Goal: Task Accomplishment & Management: Manage account settings

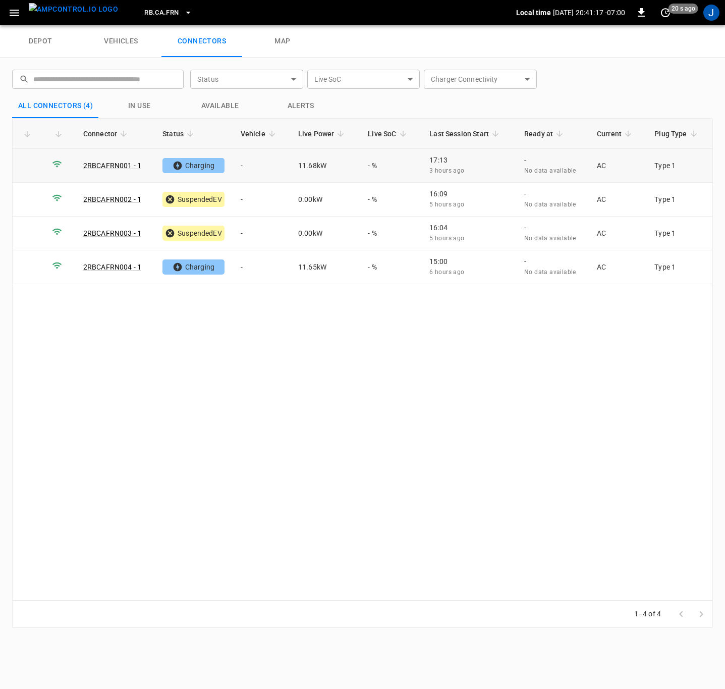
click at [247, 167] on td "-" at bounding box center [262, 166] width 58 height 34
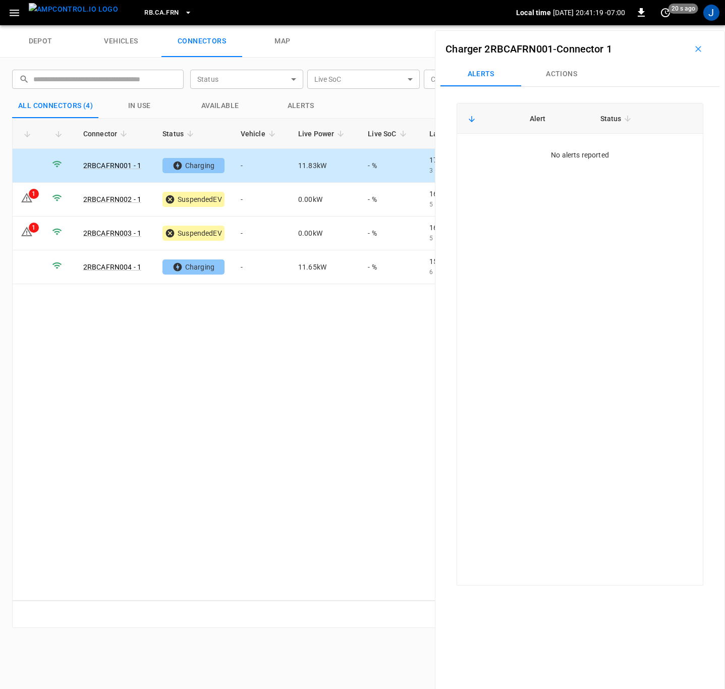
click at [551, 73] on button "Actions" at bounding box center [561, 74] width 81 height 24
click at [617, 149] on div "Vehicle Name Vehicle Name" at bounding box center [635, 149] width 116 height 19
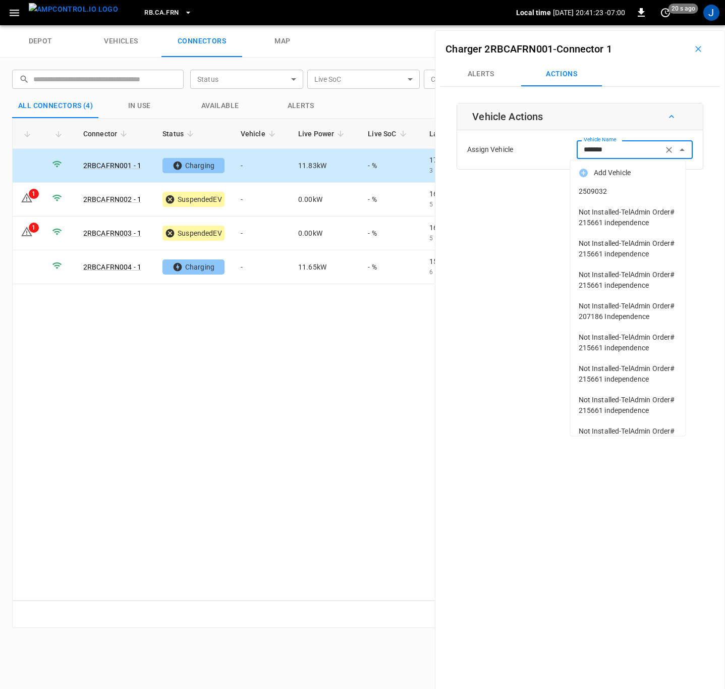
click at [603, 190] on span "2509032" at bounding box center [628, 191] width 99 height 11
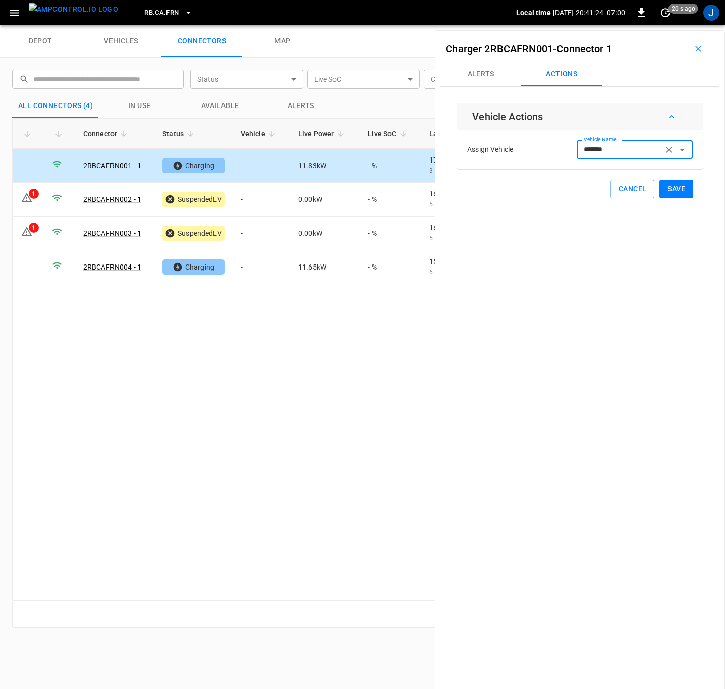
type input "*******"
click at [677, 188] on button "Save" at bounding box center [676, 189] width 34 height 19
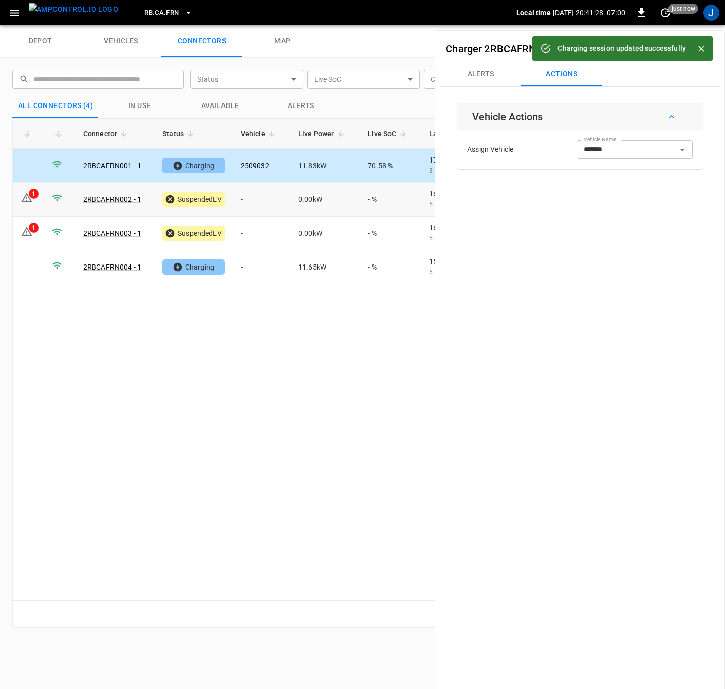
click at [268, 200] on td "-" at bounding box center [262, 200] width 58 height 34
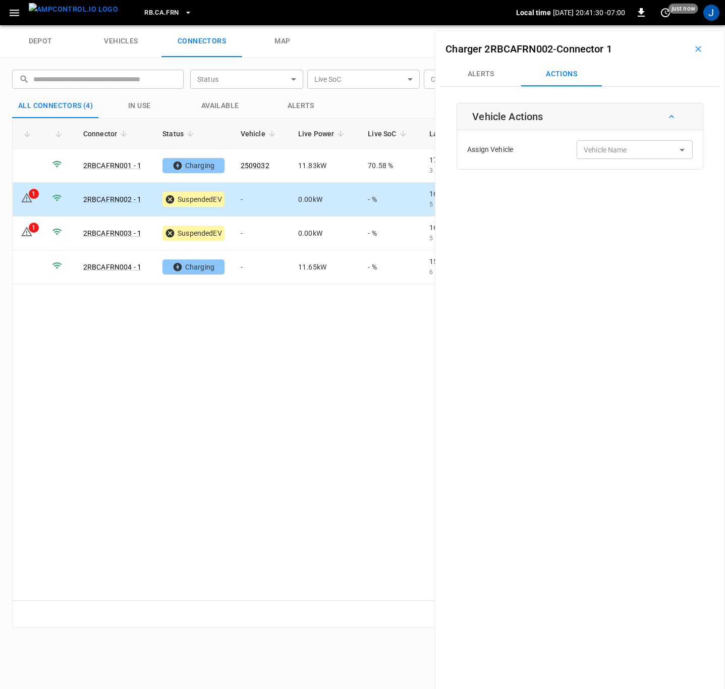
click at [611, 151] on div "Vehicle Name Vehicle Name" at bounding box center [635, 149] width 116 height 19
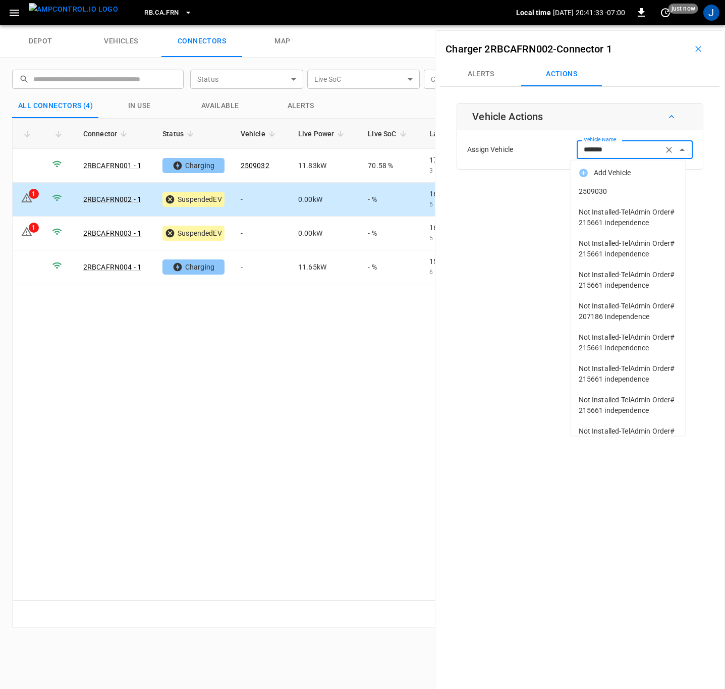
click at [589, 188] on span "2509030" at bounding box center [628, 191] width 99 height 11
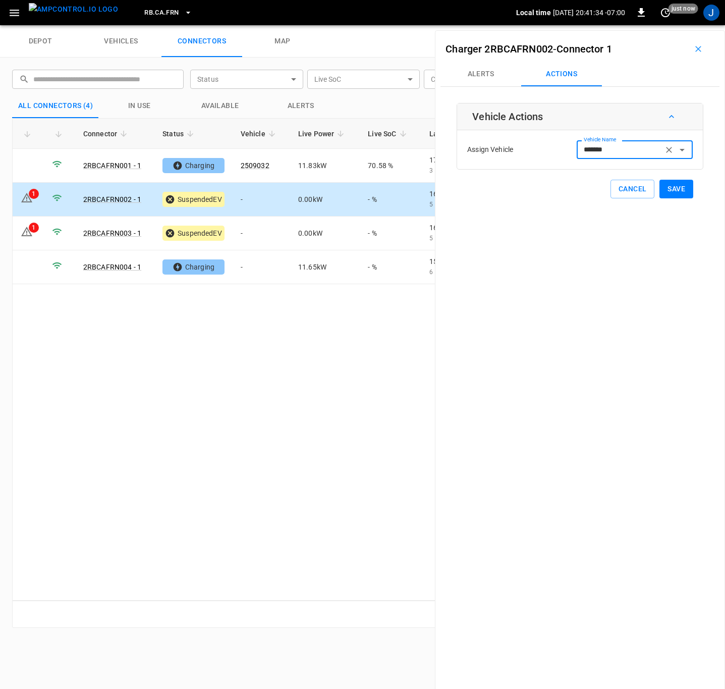
type input "*******"
click at [664, 191] on button "Save" at bounding box center [676, 189] width 34 height 19
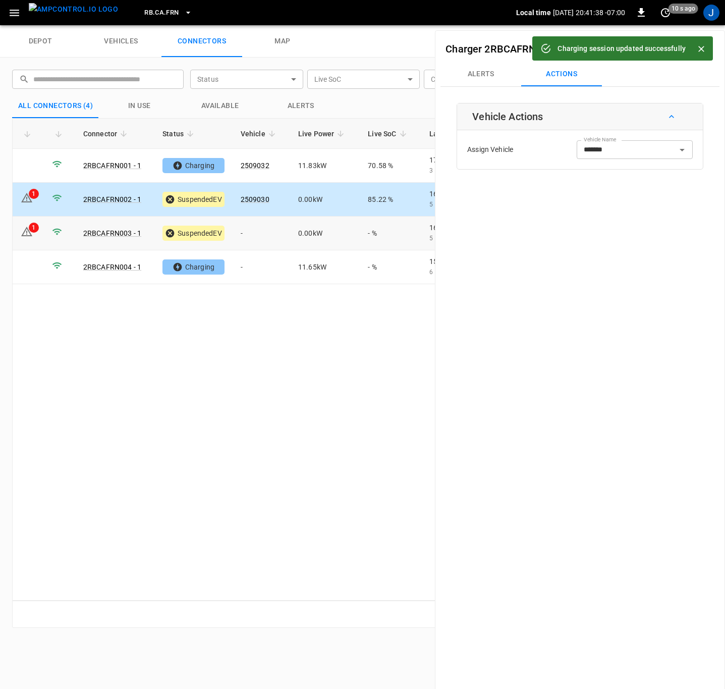
click at [265, 235] on td "-" at bounding box center [262, 233] width 58 height 34
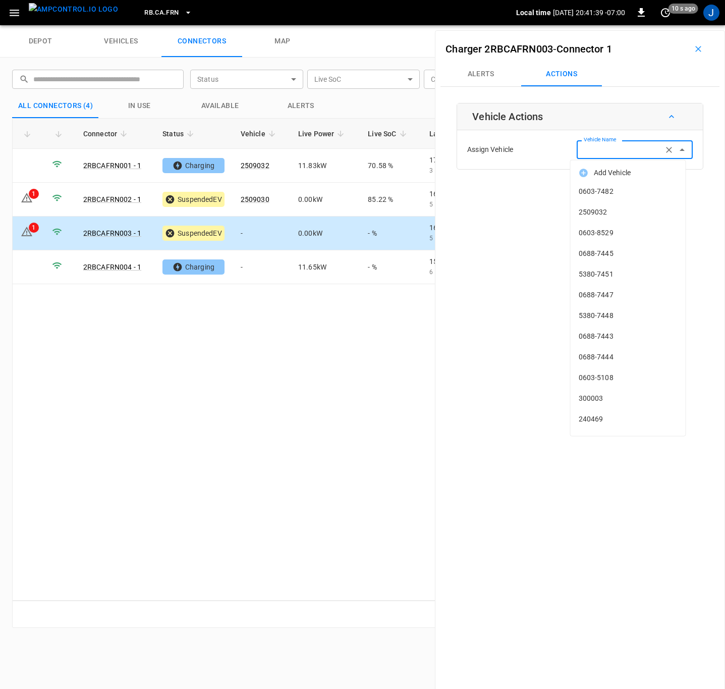
click at [591, 145] on input "Vehicle Name" at bounding box center [620, 149] width 80 height 13
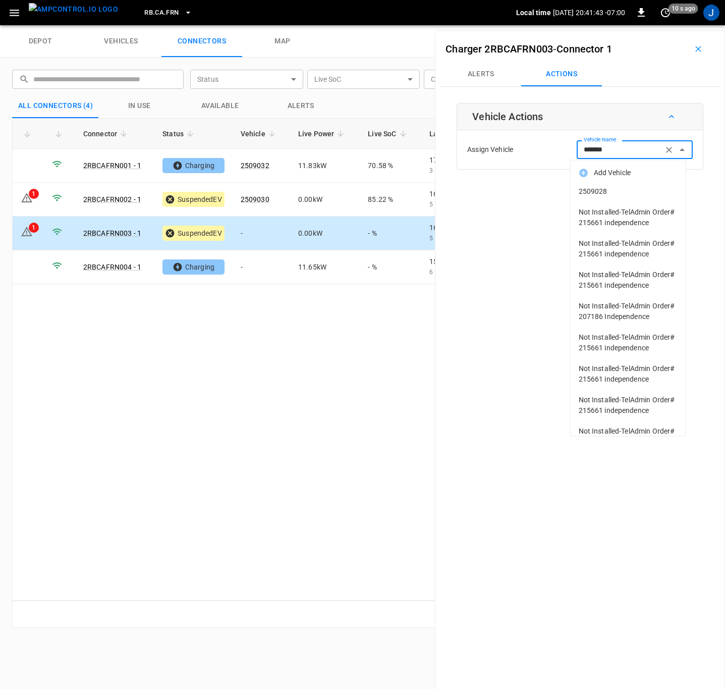
click at [595, 192] on span "2509028" at bounding box center [628, 191] width 99 height 11
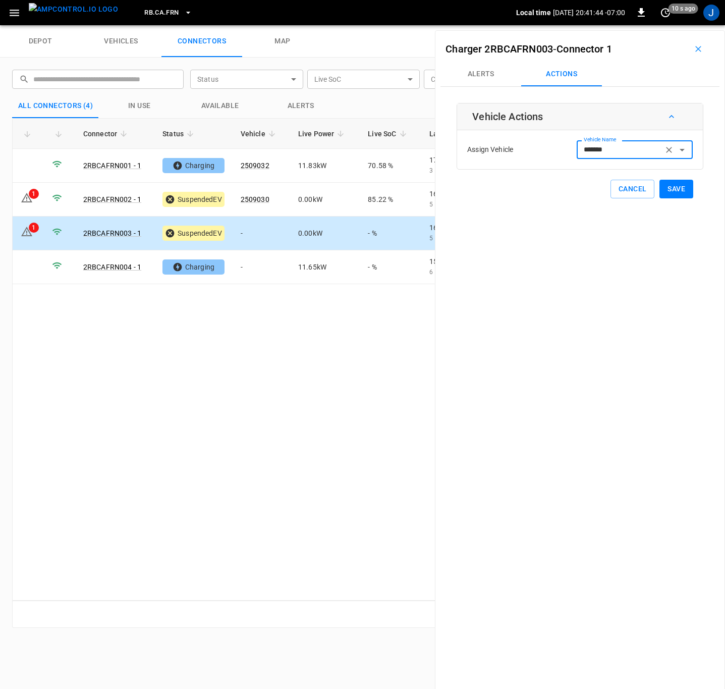
type input "*******"
click at [666, 191] on button "Save" at bounding box center [676, 189] width 34 height 19
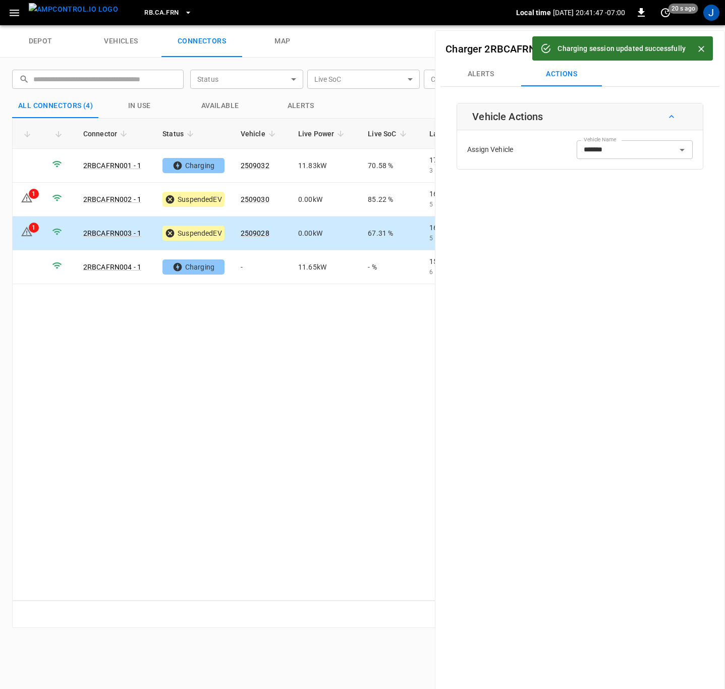
click at [700, 44] on icon "Close" at bounding box center [701, 49] width 10 height 10
click at [695, 50] on icon "button" at bounding box center [698, 49] width 6 height 6
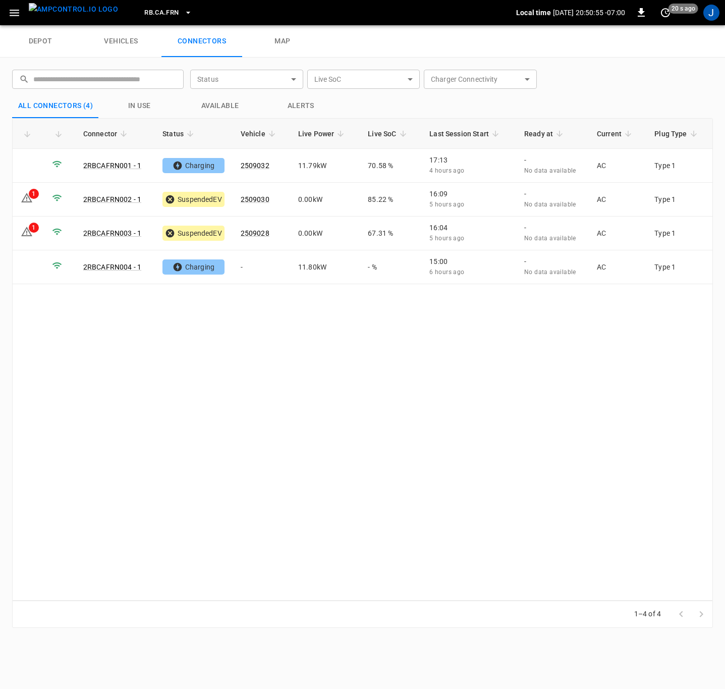
click at [421, 355] on div "Connector Status Vehicle Live Power Live SoC Last Session Start Ready at Curren…" at bounding box center [362, 359] width 701 height 482
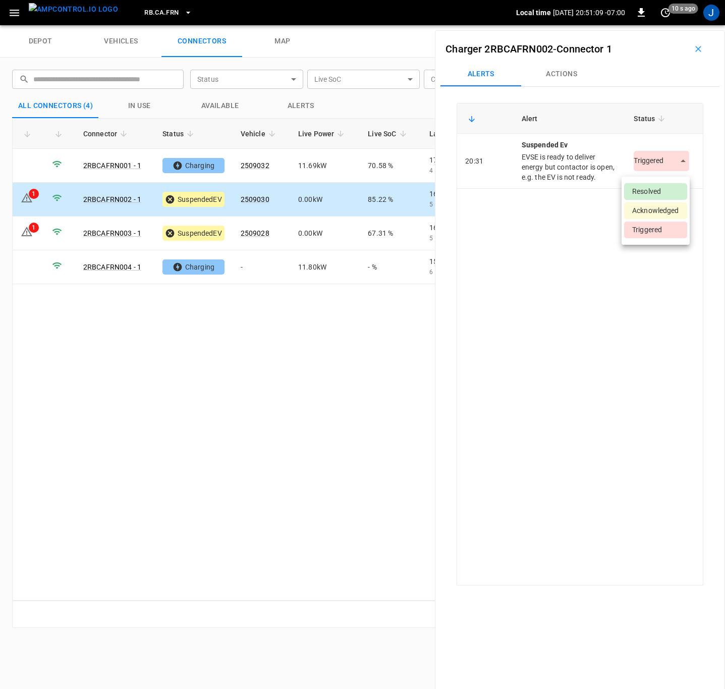
click at [678, 25] on body "RB.CA.FRN Local time 2025-10-14 20:51:09 -07:00 0 10 s ago J depot vehicles con…" at bounding box center [362, 12] width 725 height 25
click at [657, 188] on li "Resolved" at bounding box center [655, 191] width 63 height 17
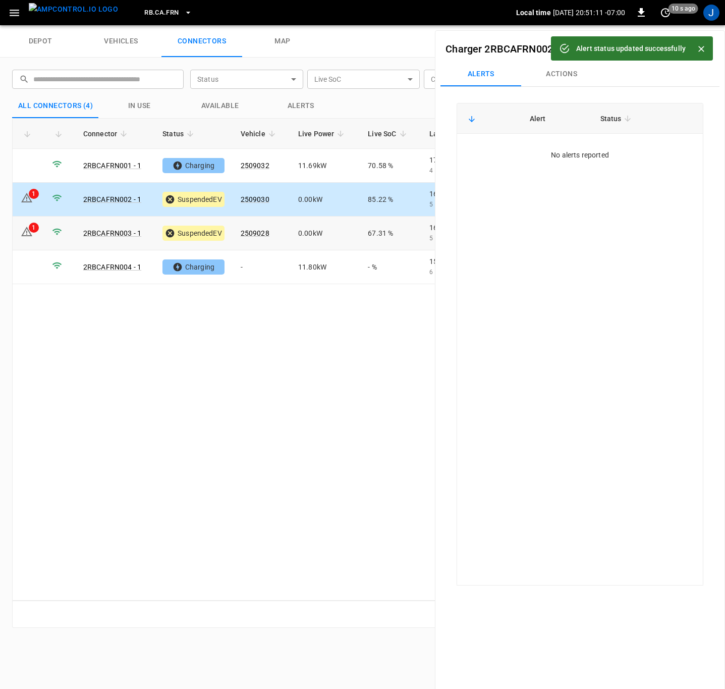
click at [32, 231] on div "1" at bounding box center [34, 227] width 10 height 10
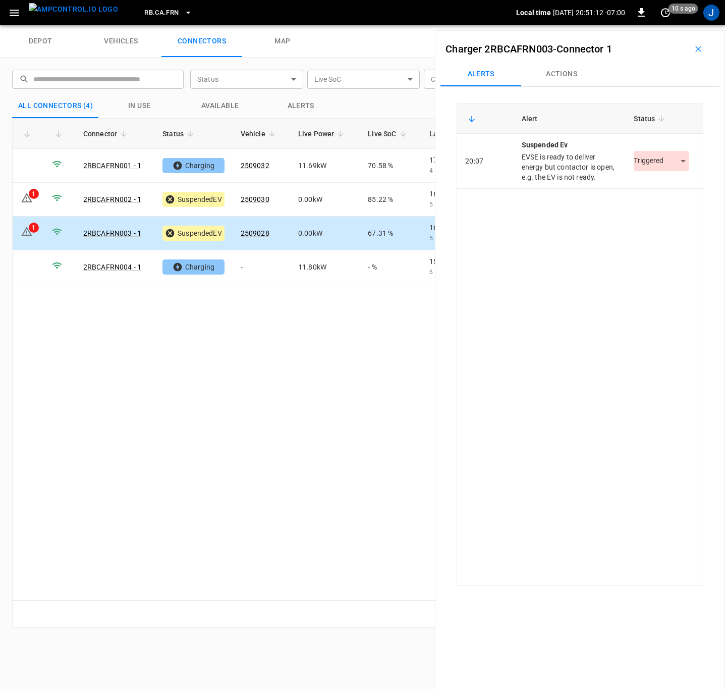
click at [675, 25] on body "RB.CA.FRN Local time 2025-10-14 20:51:12 -07:00 0 10 s ago J depot vehicles con…" at bounding box center [362, 12] width 725 height 25
click at [647, 191] on li "Resolved" at bounding box center [655, 191] width 63 height 17
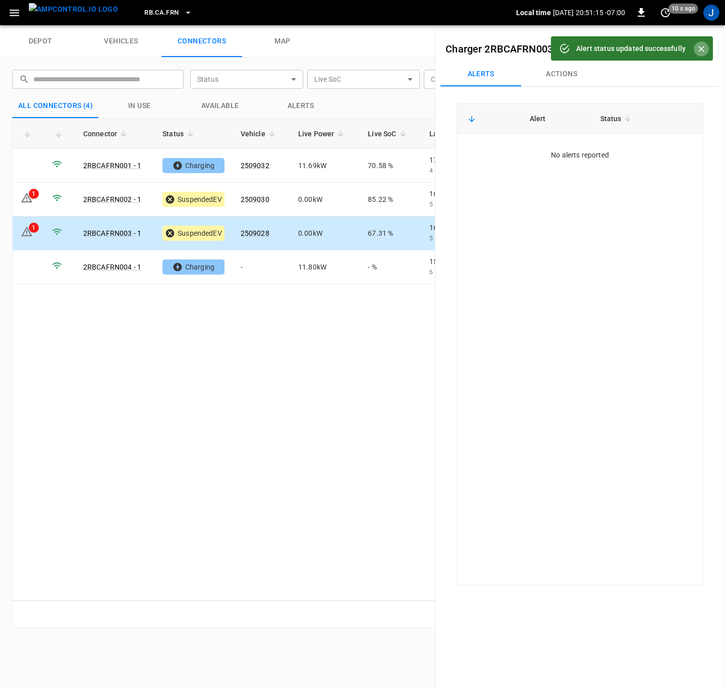
click at [704, 48] on icon "Close" at bounding box center [701, 49] width 10 height 10
click at [694, 50] on icon "button" at bounding box center [698, 49] width 10 height 10
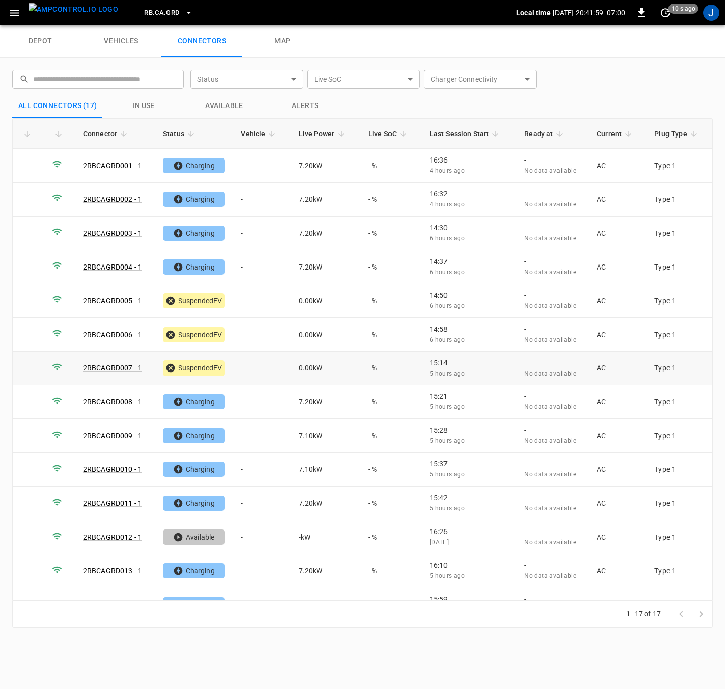
click at [251, 365] on td "-" at bounding box center [262, 369] width 58 height 34
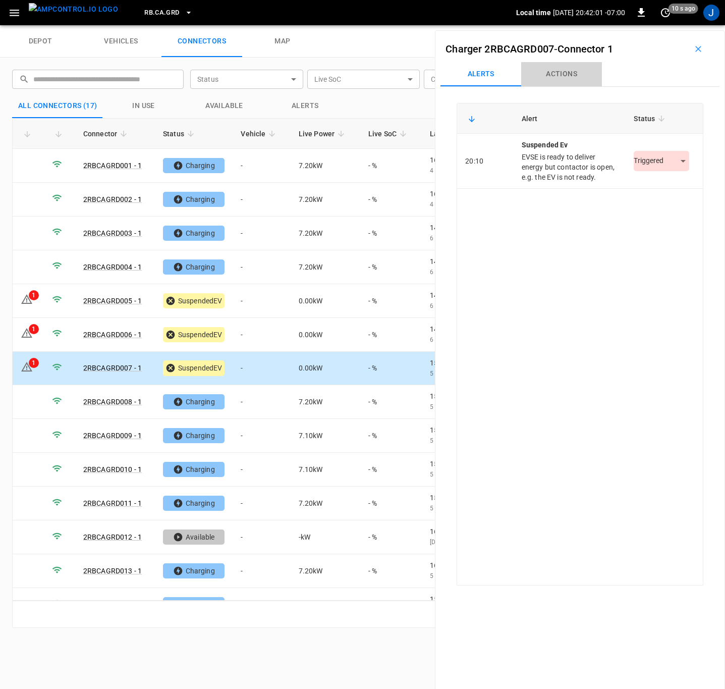
click at [559, 67] on button "Actions" at bounding box center [561, 74] width 81 height 24
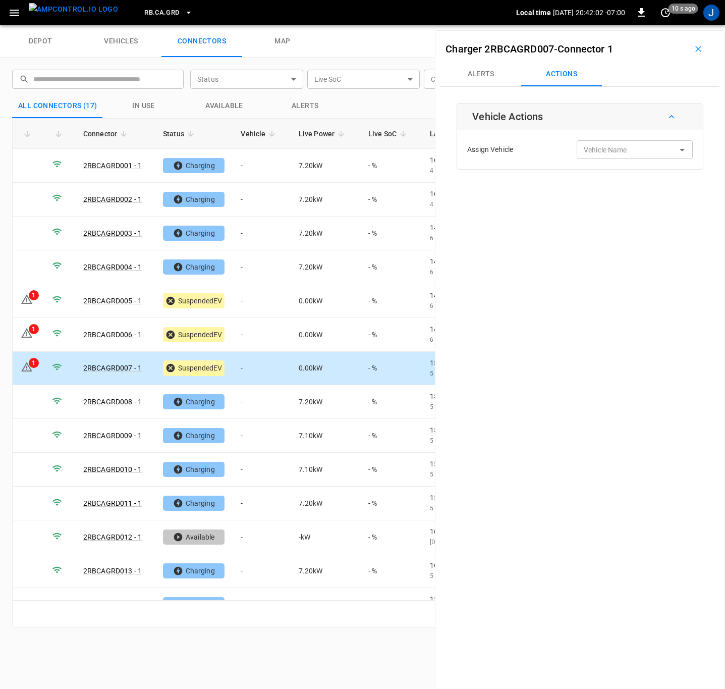
click at [600, 145] on input "Vehicle Name" at bounding box center [620, 149] width 80 height 13
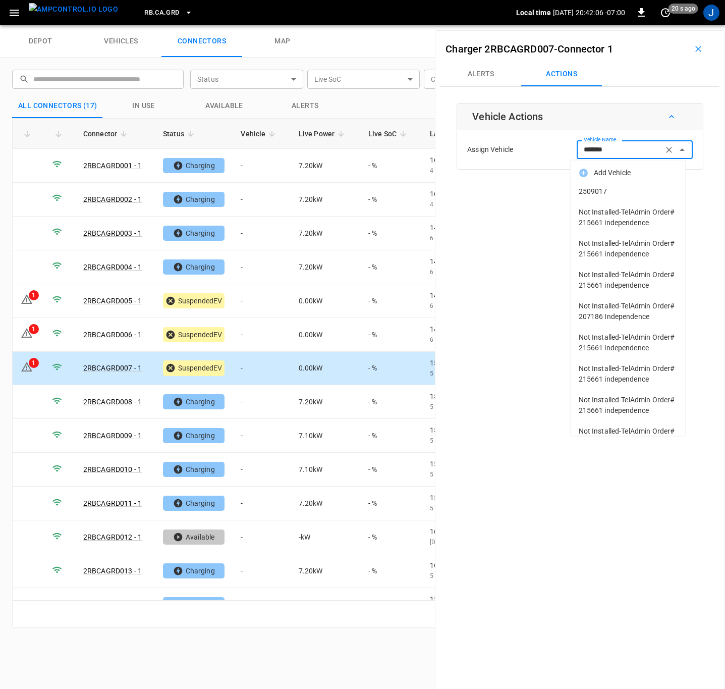
click at [604, 192] on span "2509017" at bounding box center [628, 191] width 99 height 11
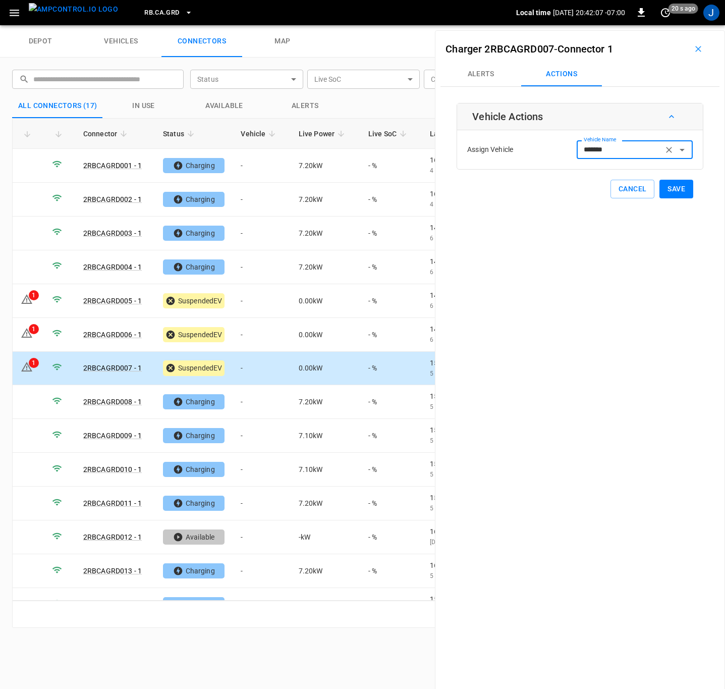
type input "*******"
click at [669, 188] on button "Save" at bounding box center [676, 189] width 34 height 19
click at [250, 471] on td "-" at bounding box center [262, 469] width 58 height 34
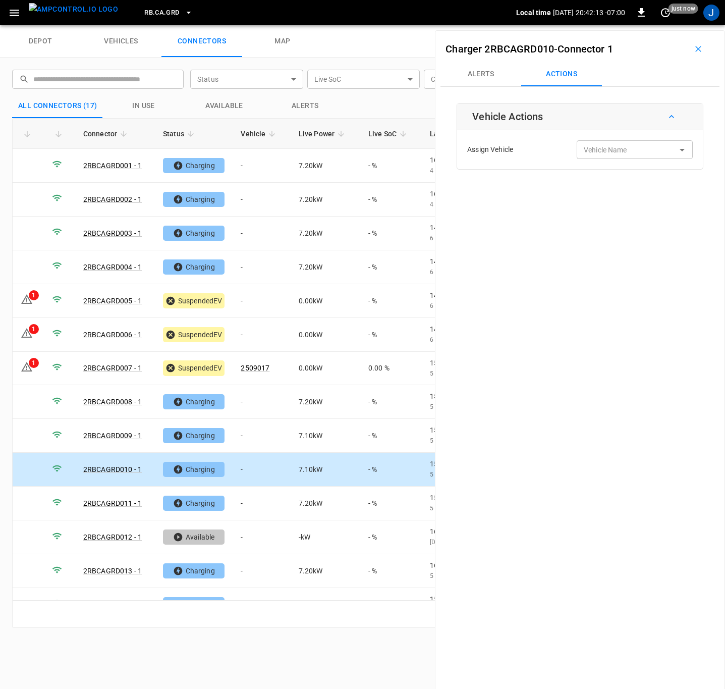
click at [595, 148] on div "Vehicle Name Vehicle Name" at bounding box center [635, 149] width 116 height 19
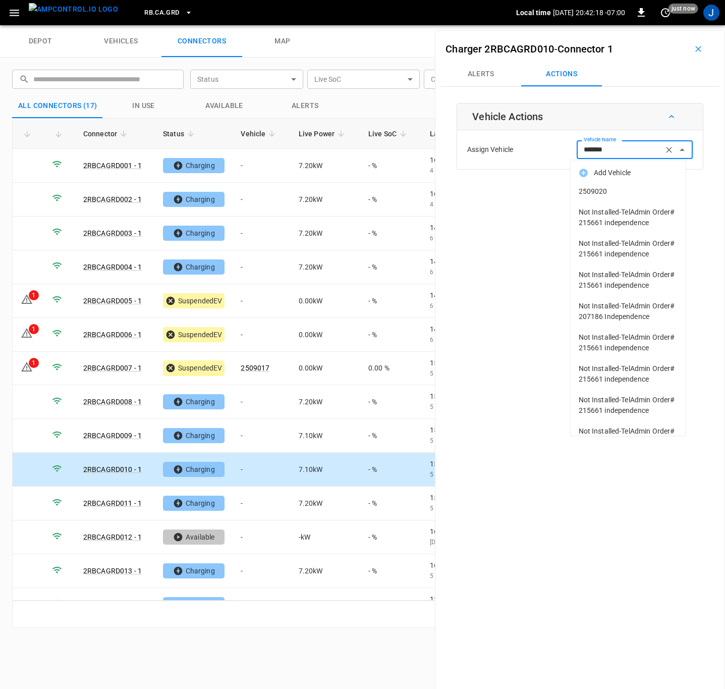
click at [593, 190] on span "2509020" at bounding box center [628, 191] width 99 height 11
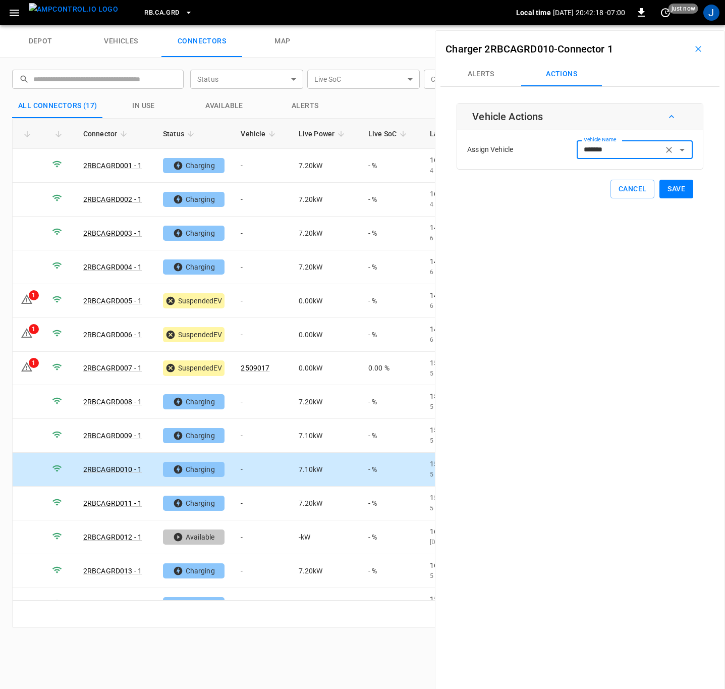
type input "*******"
click at [675, 191] on button "Save" at bounding box center [676, 189] width 34 height 19
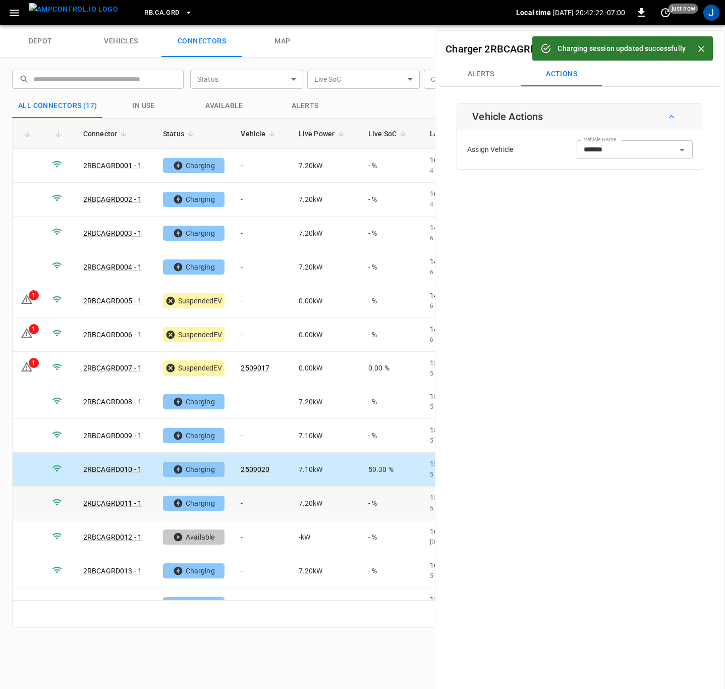
click at [245, 506] on td "-" at bounding box center [262, 503] width 58 height 34
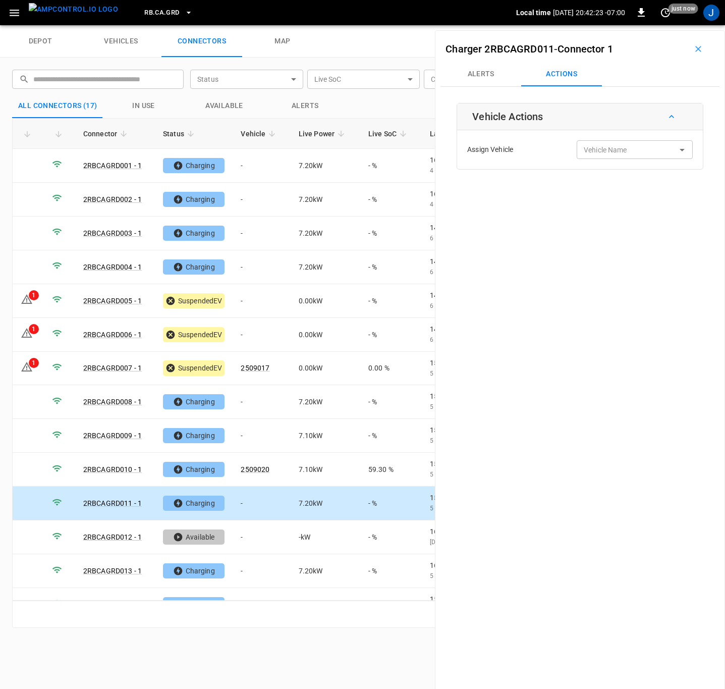
click at [652, 150] on input "Vehicle Name" at bounding box center [620, 149] width 80 height 13
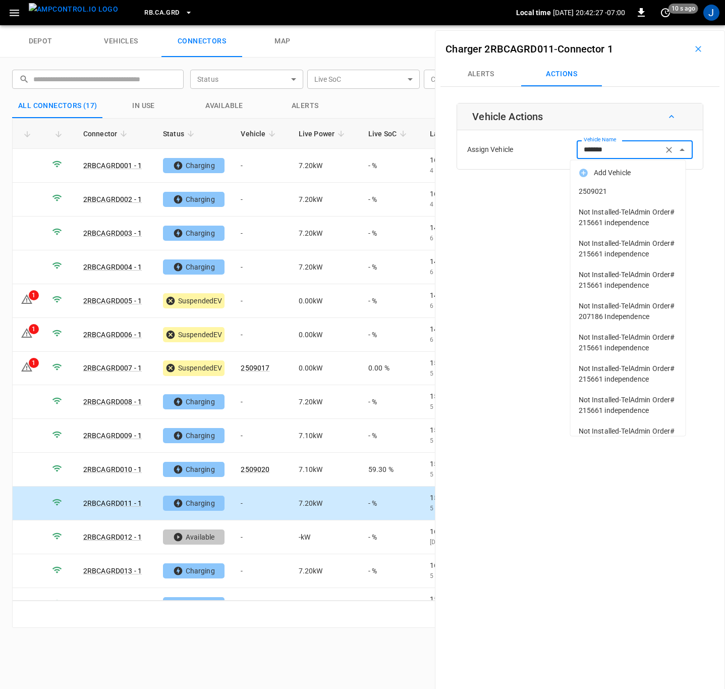
click at [594, 192] on span "2509021" at bounding box center [628, 191] width 99 height 11
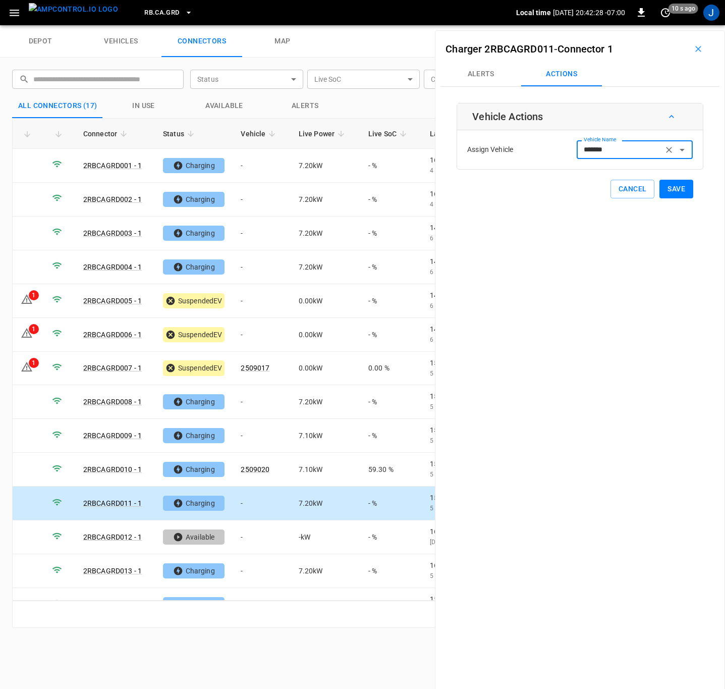
type input "*******"
click at [676, 191] on button "Save" at bounding box center [676, 189] width 34 height 19
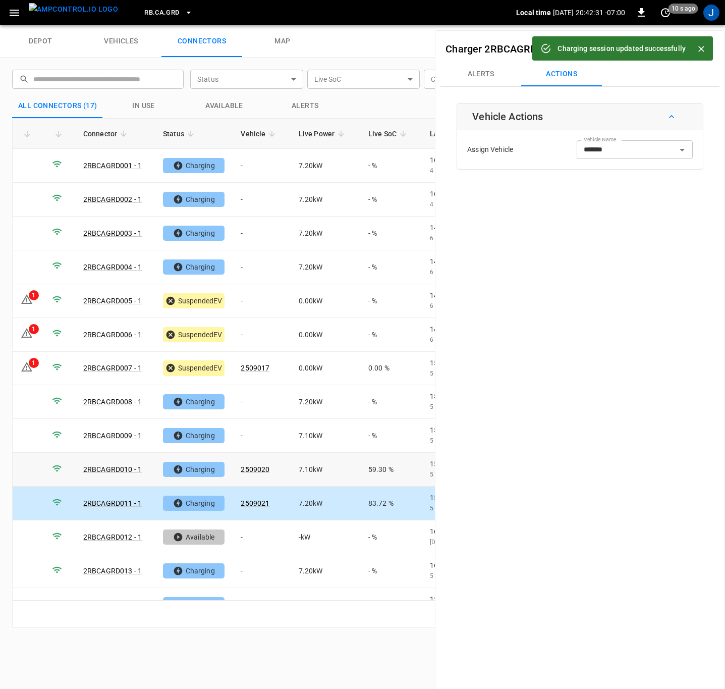
scroll to position [123, 0]
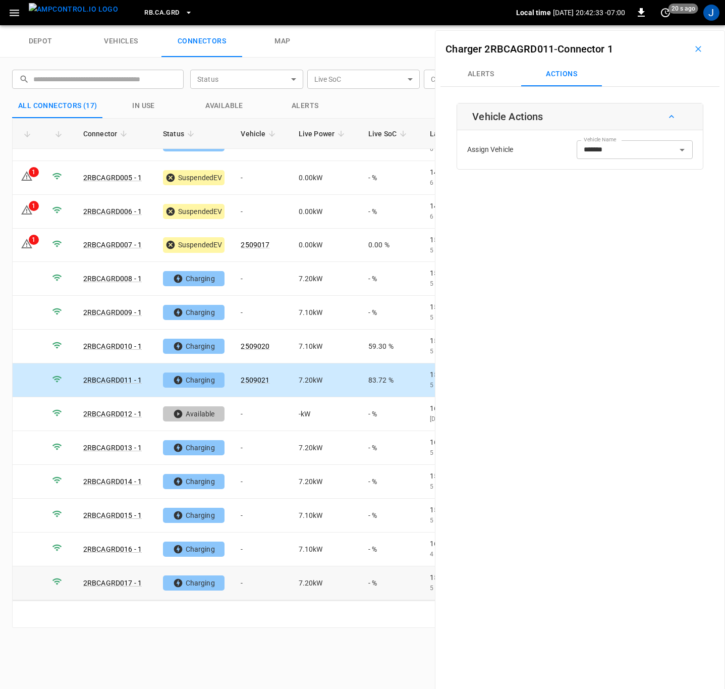
click at [246, 584] on td "-" at bounding box center [262, 583] width 58 height 34
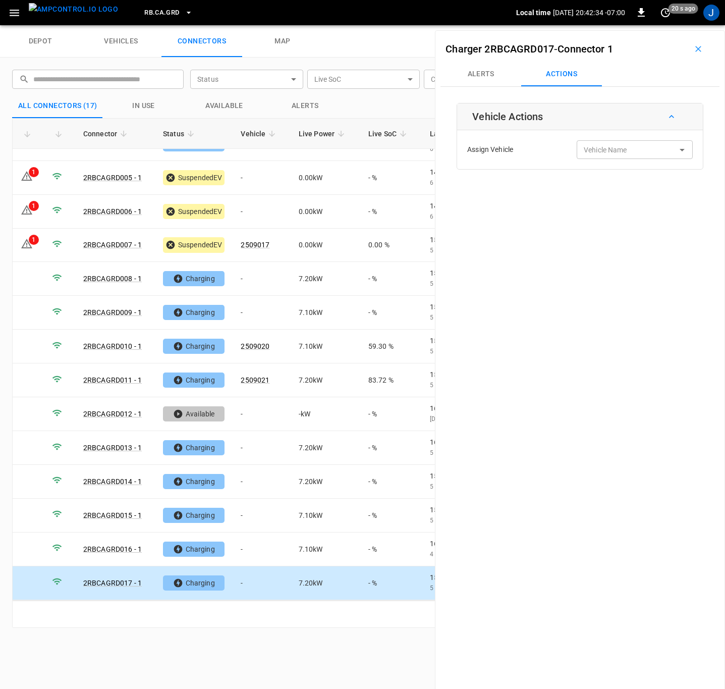
click at [622, 154] on input "Vehicle Name" at bounding box center [620, 149] width 80 height 13
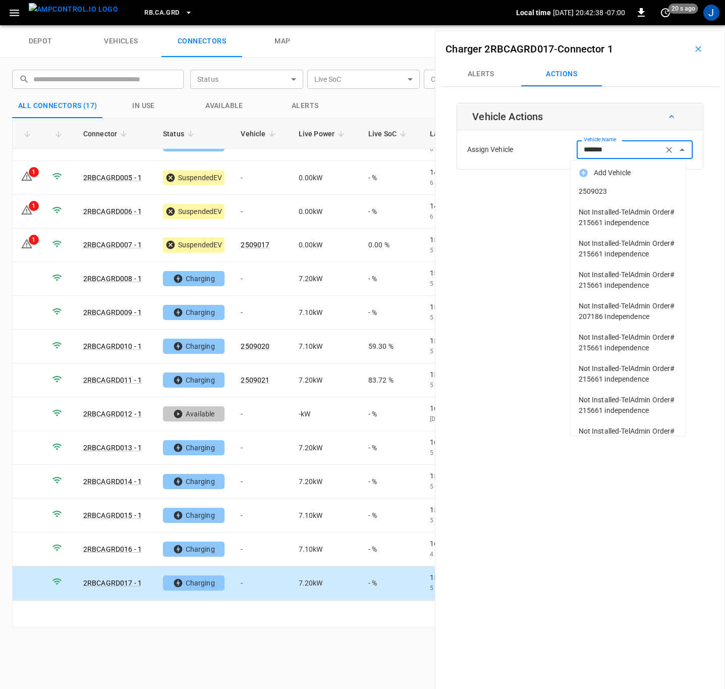
click at [604, 190] on span "2509023" at bounding box center [628, 191] width 99 height 11
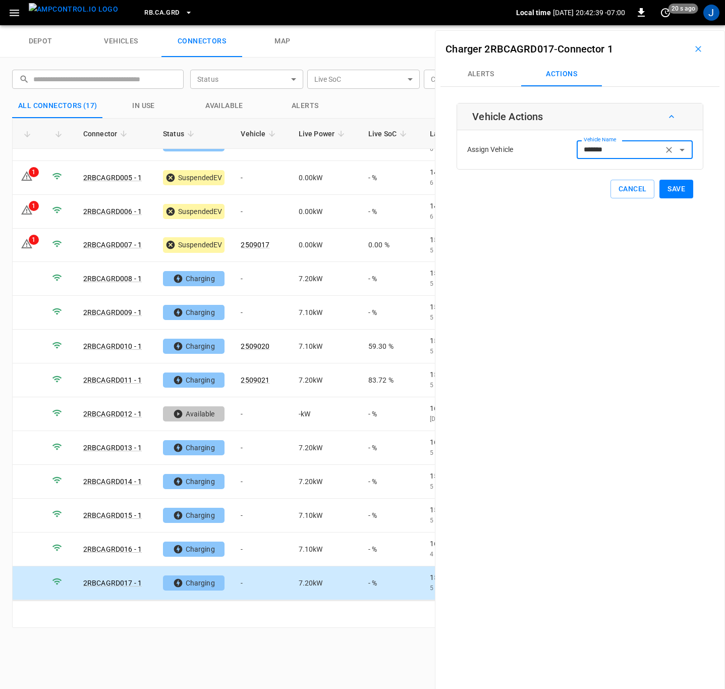
type input "*******"
click at [673, 193] on button "Save" at bounding box center [676, 189] width 34 height 19
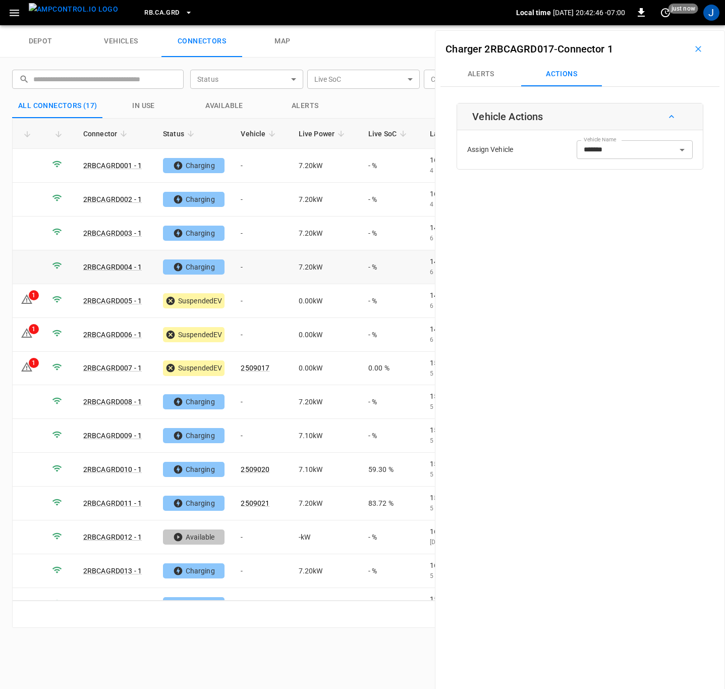
click at [244, 264] on td "-" at bounding box center [262, 267] width 58 height 34
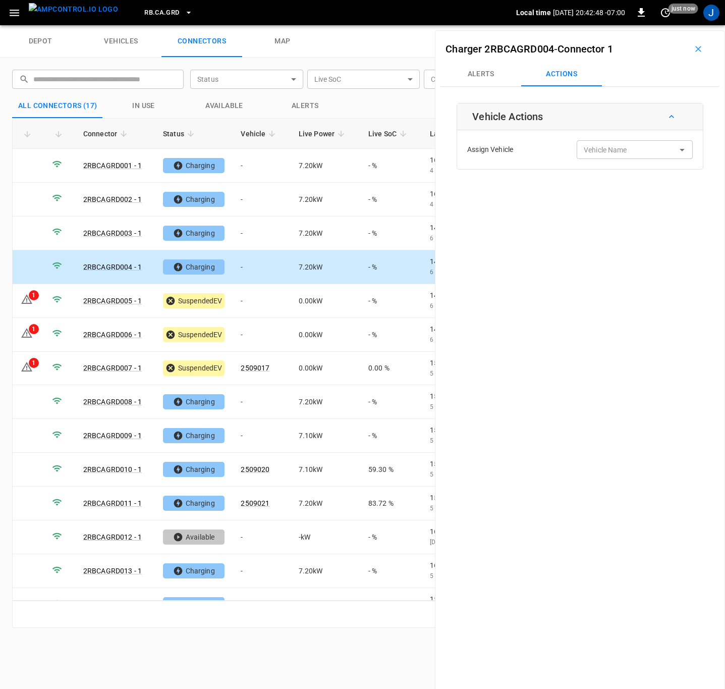
click at [623, 150] on input "Vehicle Name" at bounding box center [620, 149] width 80 height 13
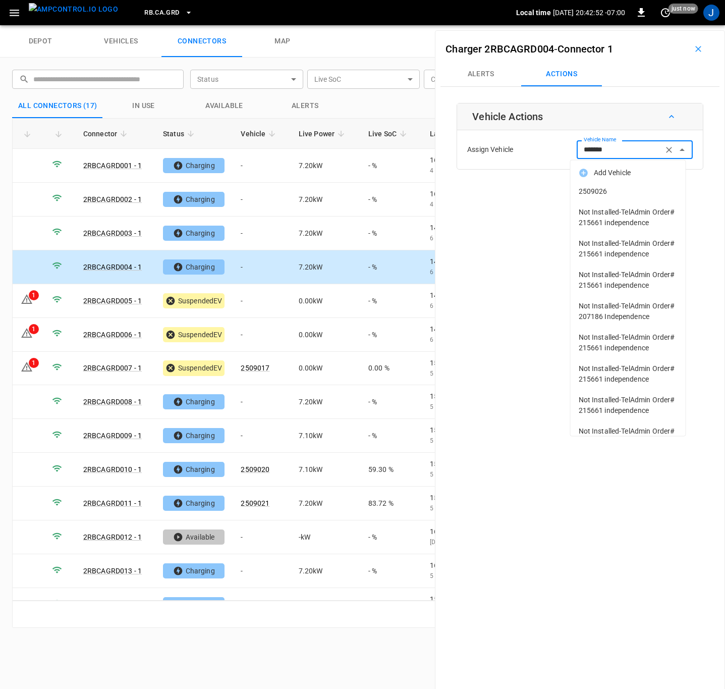
click at [597, 188] on span "2509026" at bounding box center [628, 191] width 99 height 11
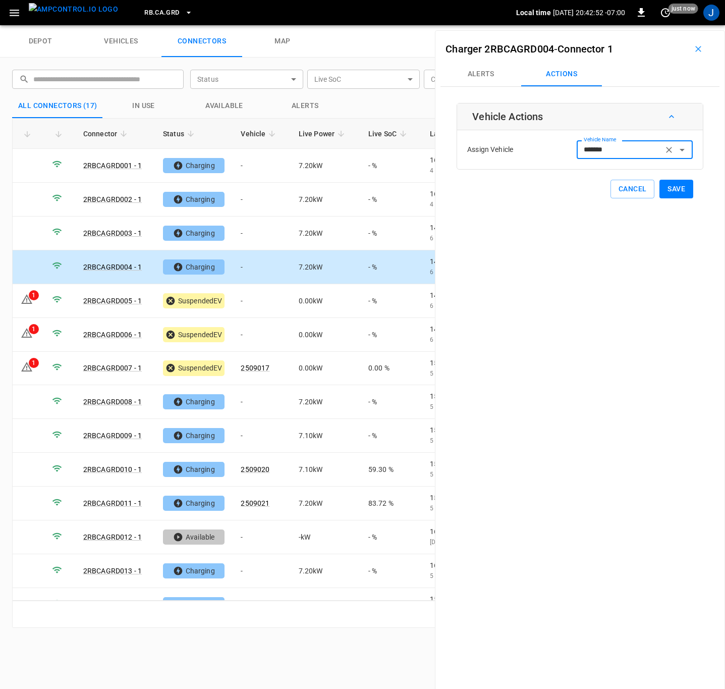
type input "*******"
click at [672, 188] on button "Save" at bounding box center [676, 189] width 34 height 19
click at [238, 435] on td "-" at bounding box center [262, 436] width 58 height 34
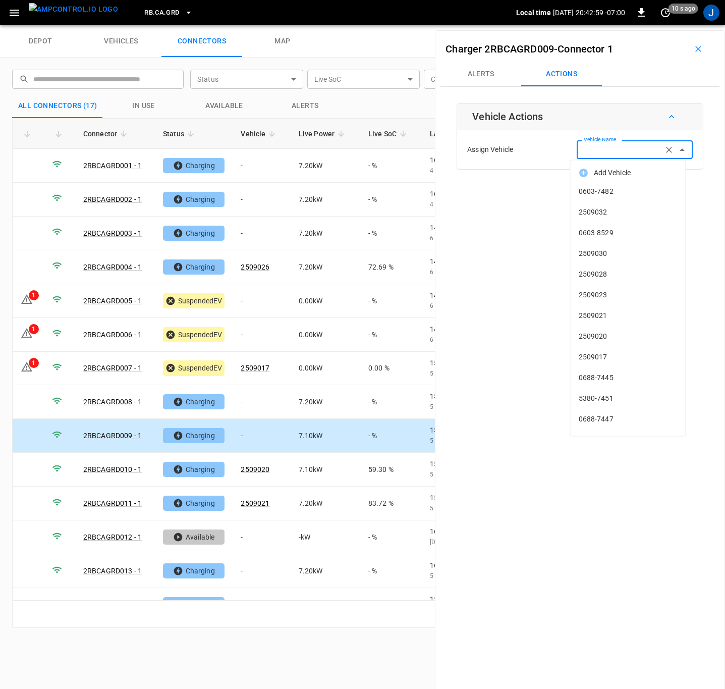
click at [604, 150] on div "Vehicle Name Vehicle Name" at bounding box center [635, 149] width 116 height 19
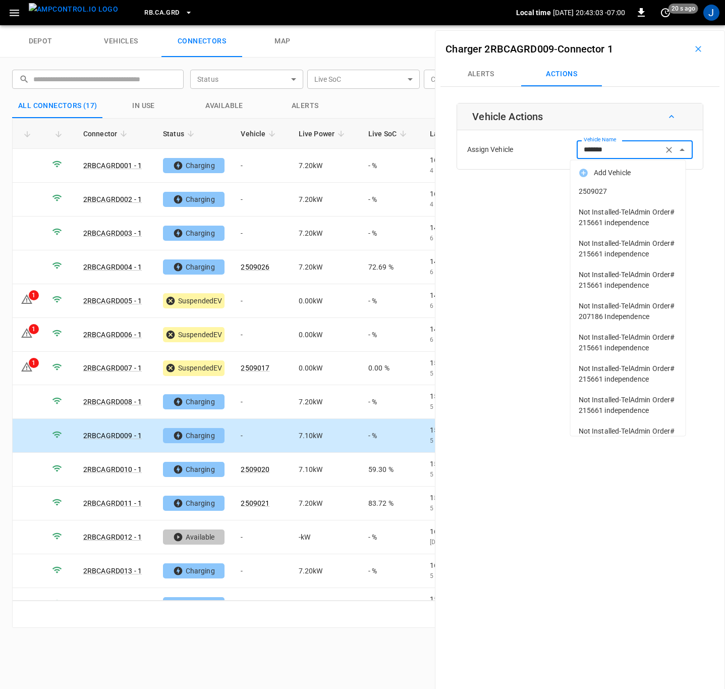
click at [586, 187] on span "2509027" at bounding box center [628, 191] width 99 height 11
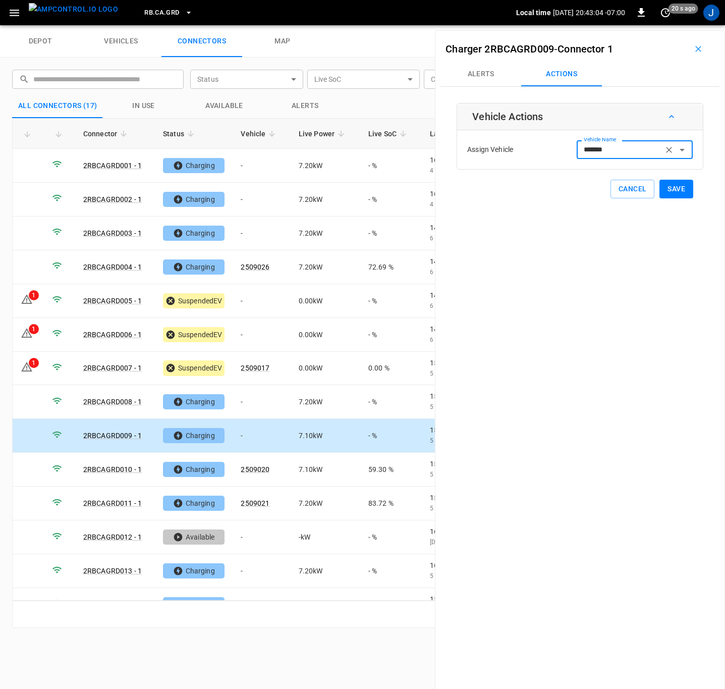
type input "*******"
click at [673, 187] on button "Save" at bounding box center [676, 189] width 34 height 19
click at [245, 235] on td "-" at bounding box center [262, 233] width 58 height 34
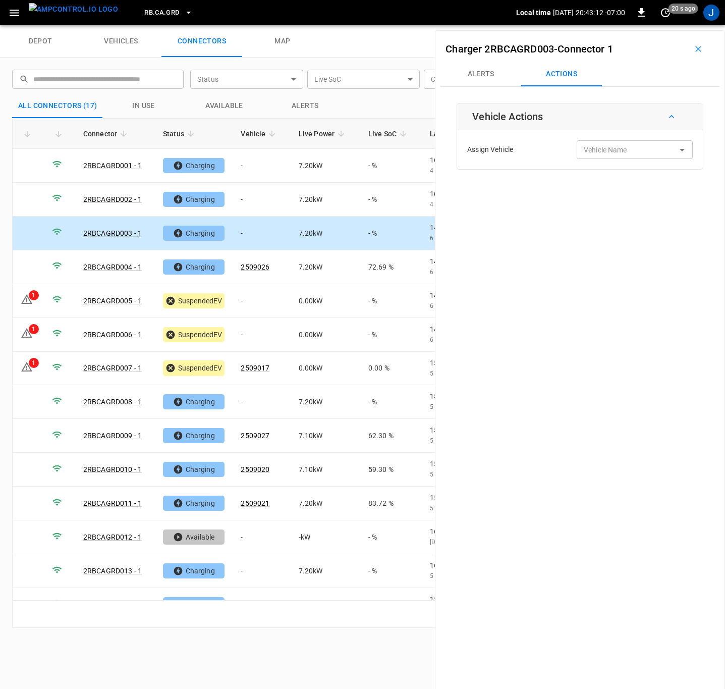
click at [594, 146] on div "Vehicle Name Vehicle Name" at bounding box center [635, 149] width 116 height 19
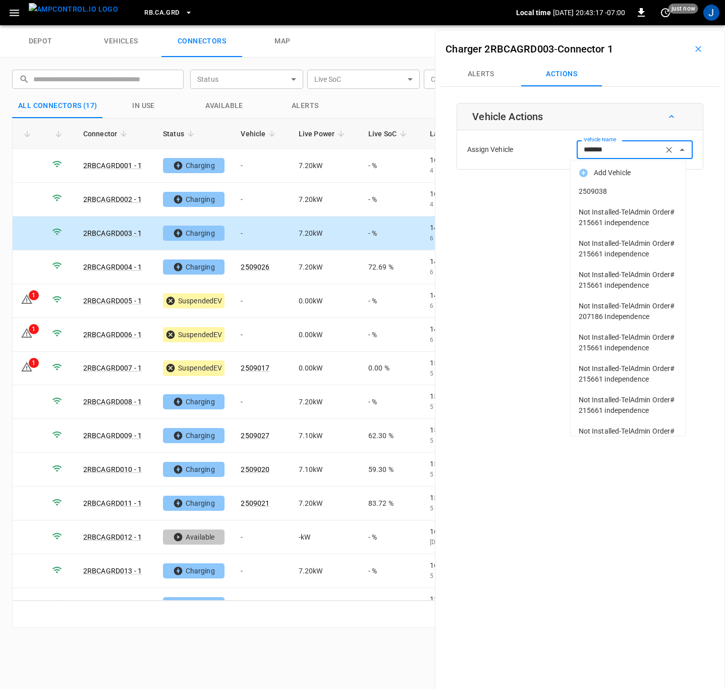
click at [601, 191] on span "2509038" at bounding box center [628, 191] width 99 height 11
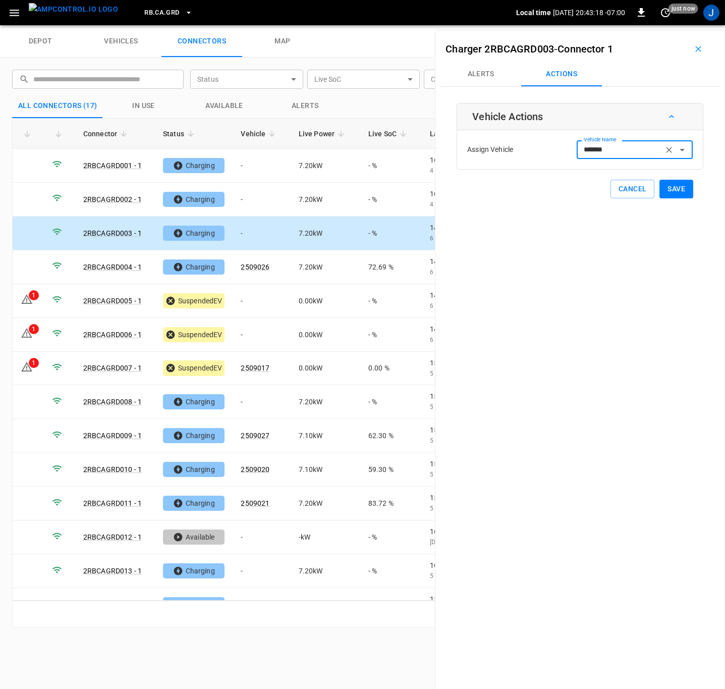
type input "*******"
click at [669, 191] on button "Save" at bounding box center [676, 189] width 34 height 19
click at [262, 571] on td "-" at bounding box center [262, 571] width 58 height 34
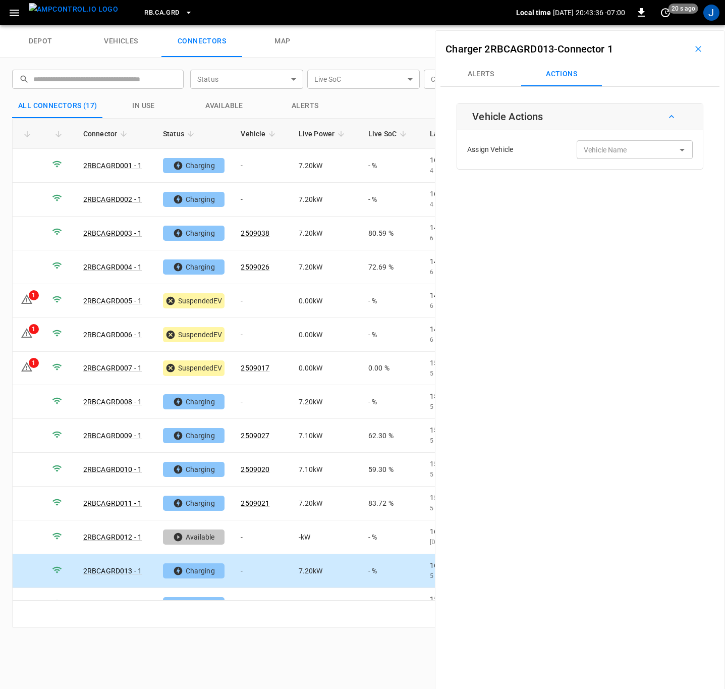
click at [613, 149] on div "Vehicle Name Vehicle Name" at bounding box center [635, 149] width 116 height 19
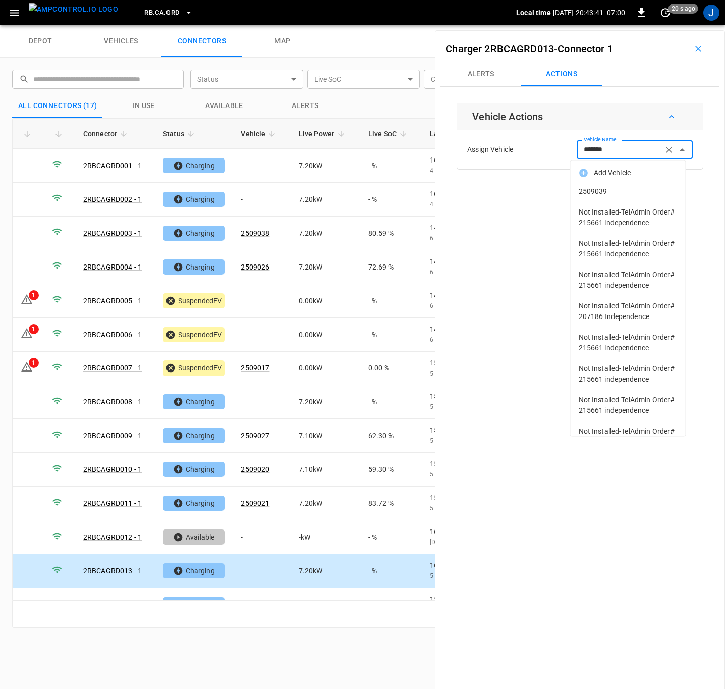
click at [602, 195] on span "2509039" at bounding box center [628, 191] width 99 height 11
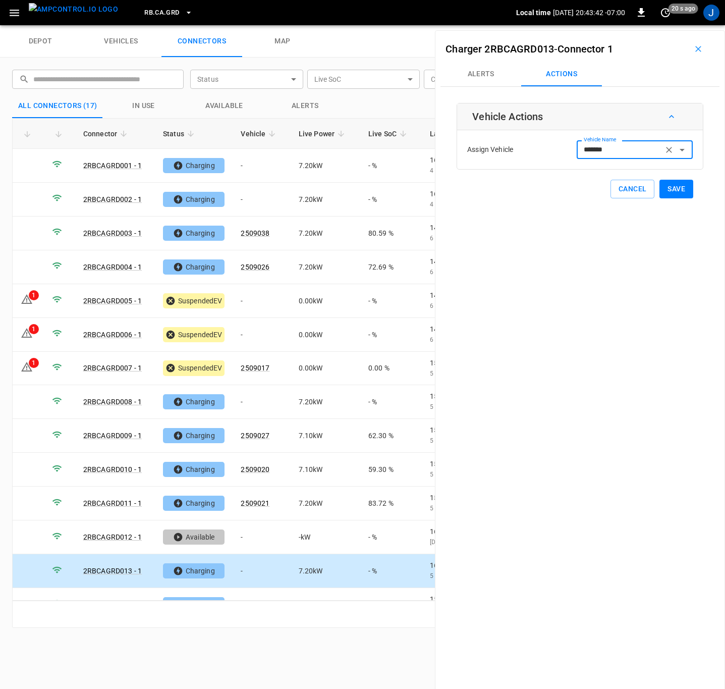
type input "*******"
click at [669, 189] on button "Save" at bounding box center [676, 189] width 34 height 19
click at [611, 151] on div "Vehicle Name Vehicle Name" at bounding box center [635, 149] width 116 height 19
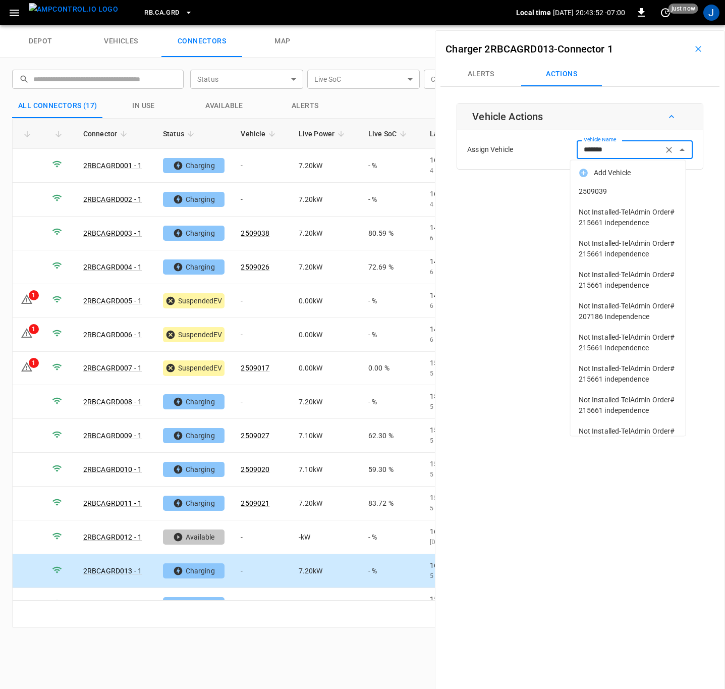
click at [597, 191] on span "2509039" at bounding box center [628, 191] width 99 height 11
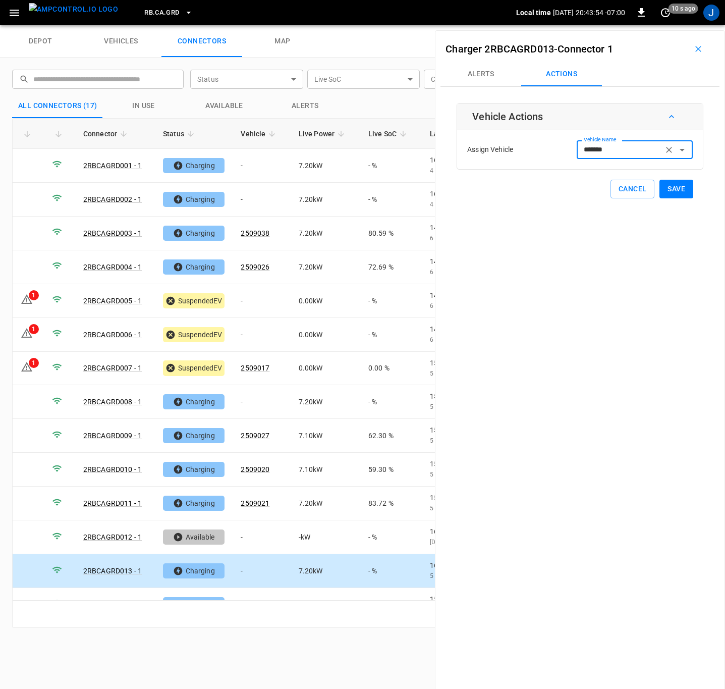
type input "*******"
click at [670, 189] on button "Save" at bounding box center [676, 189] width 34 height 19
click at [246, 298] on td "-" at bounding box center [262, 301] width 58 height 34
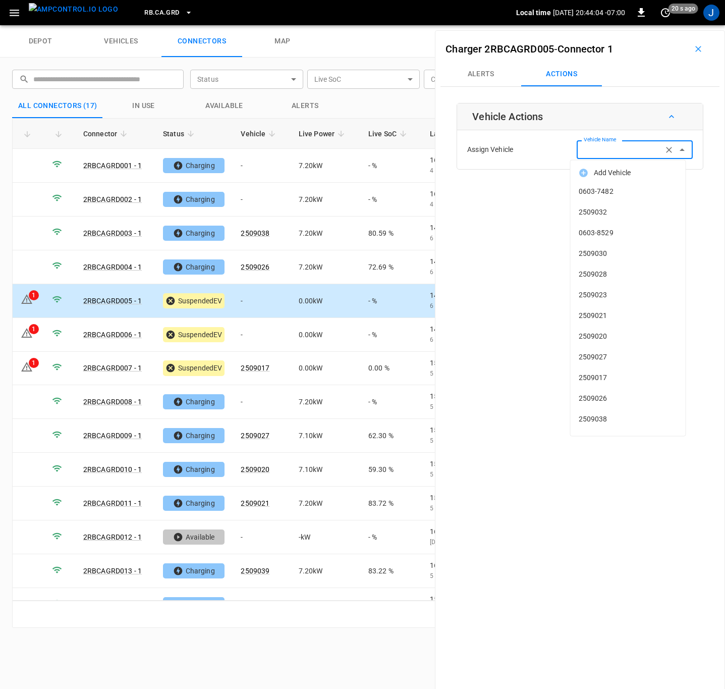
click at [616, 145] on input "Vehicle Name" at bounding box center [620, 149] width 80 height 13
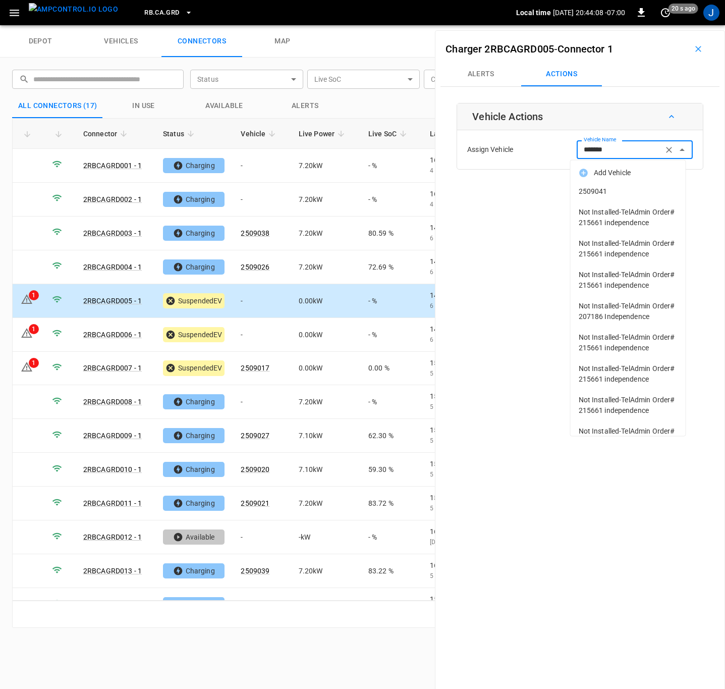
click at [595, 189] on span "2509041" at bounding box center [628, 191] width 99 height 11
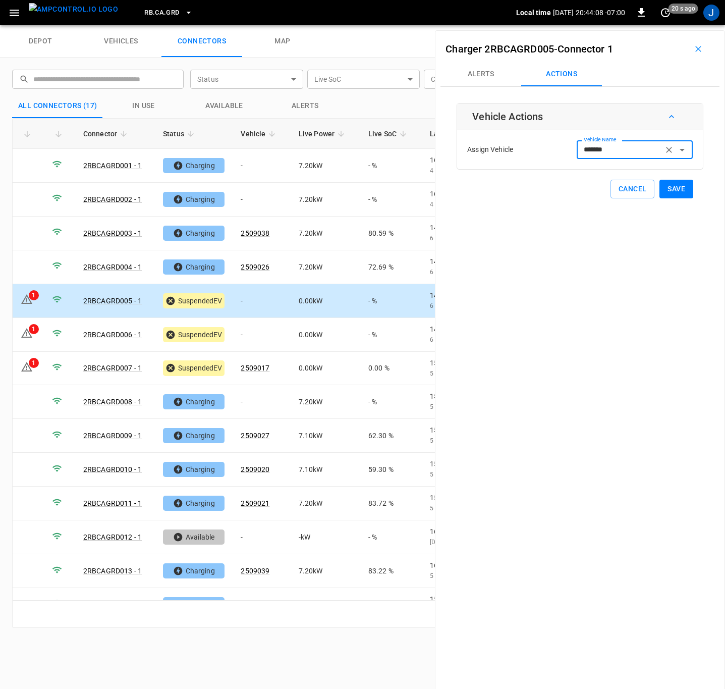
type input "*******"
click at [670, 187] on button "Save" at bounding box center [676, 189] width 34 height 19
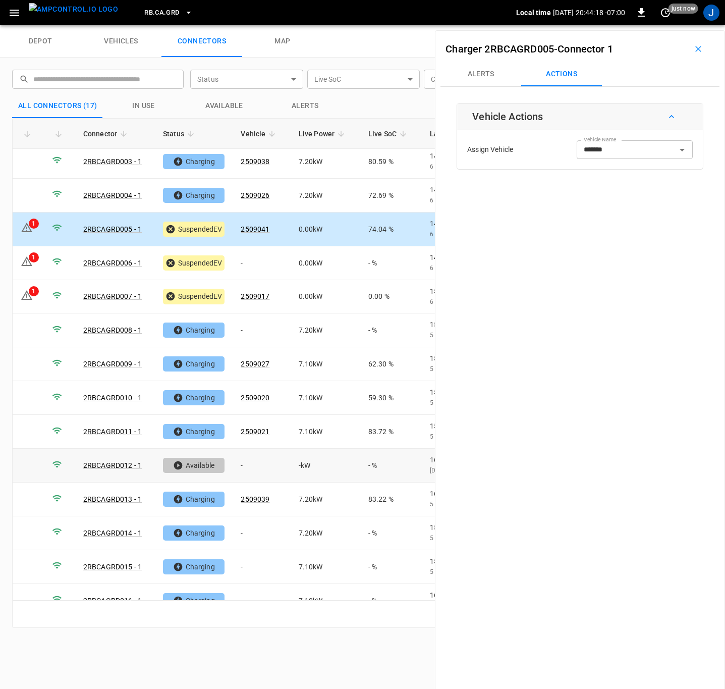
scroll to position [123, 0]
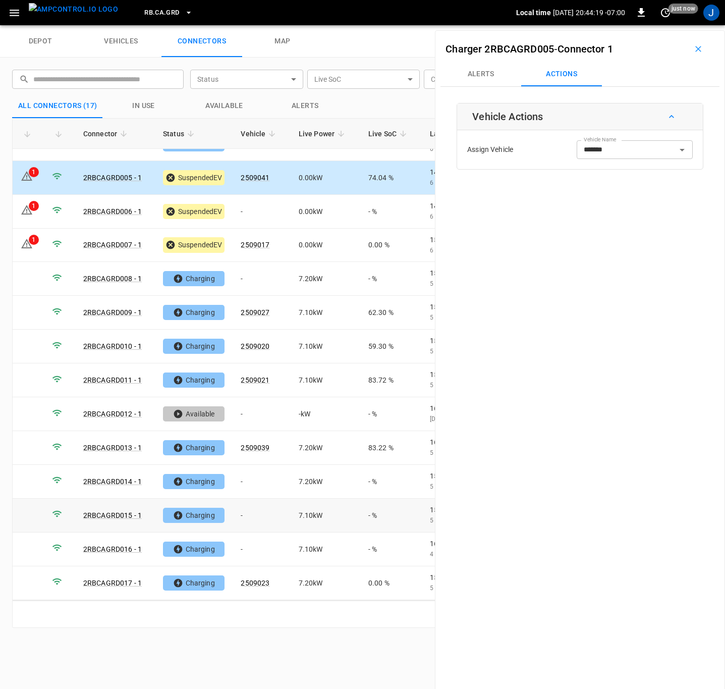
click at [244, 518] on td "-" at bounding box center [262, 515] width 58 height 34
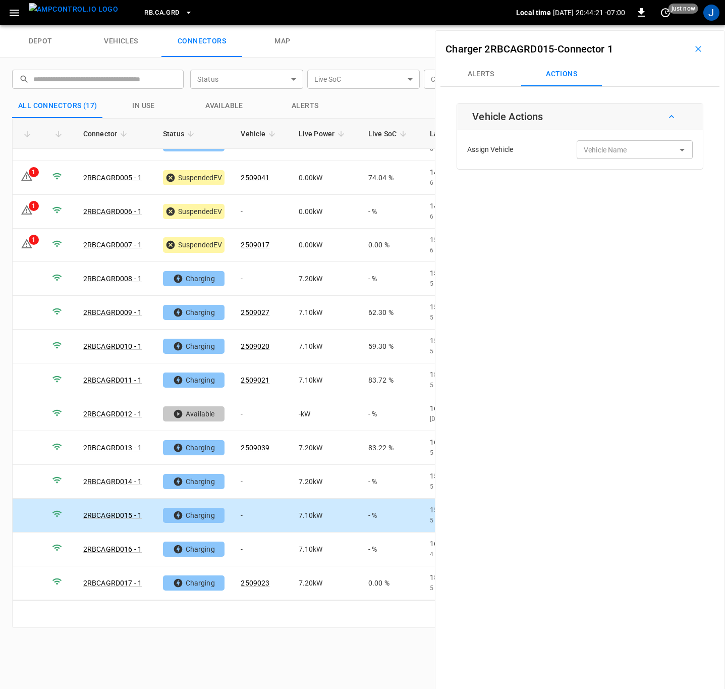
click at [598, 152] on div "Vehicle Name Vehicle Name" at bounding box center [635, 149] width 116 height 19
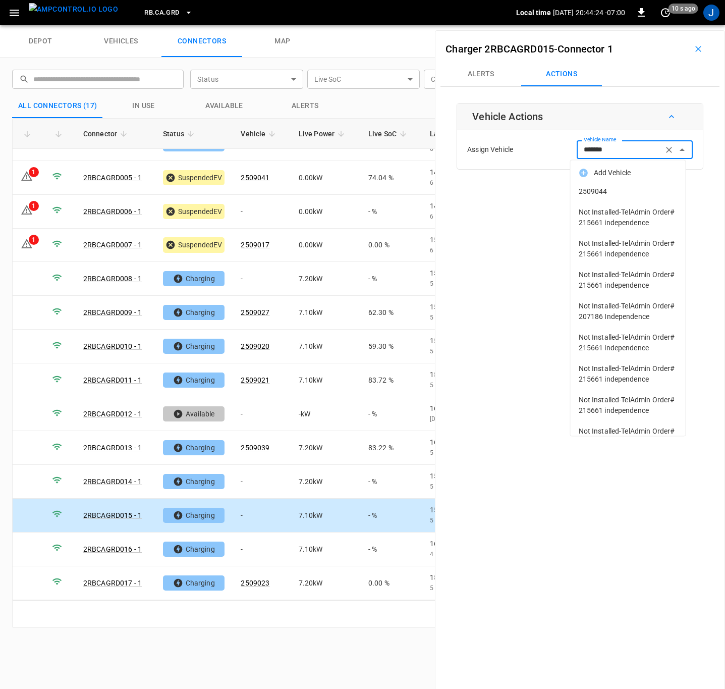
click at [593, 191] on span "2509044" at bounding box center [628, 191] width 99 height 11
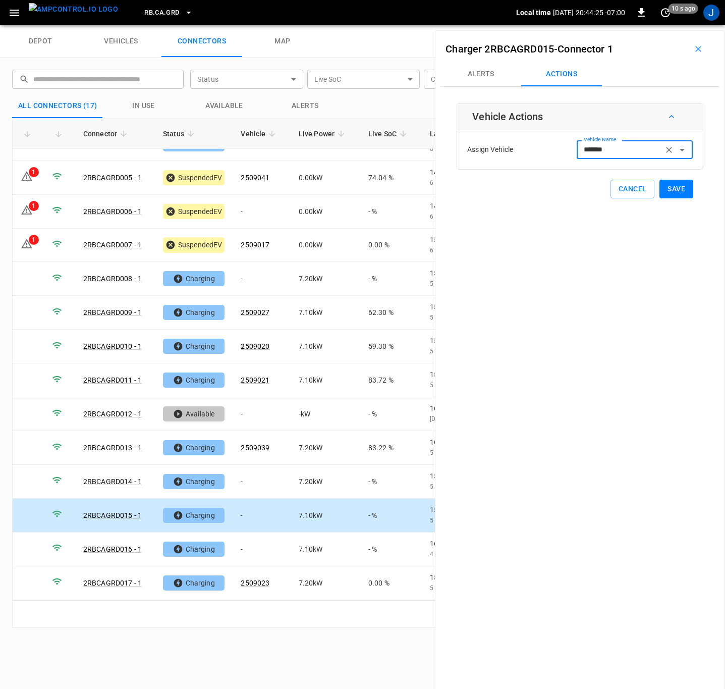
type input "*******"
click at [672, 190] on button "Save" at bounding box center [676, 189] width 34 height 19
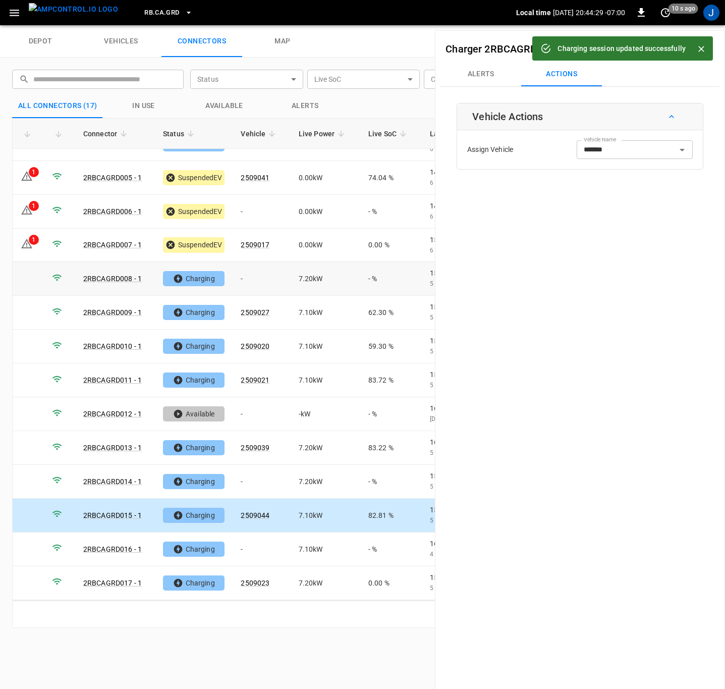
click at [242, 277] on td "-" at bounding box center [262, 279] width 58 height 34
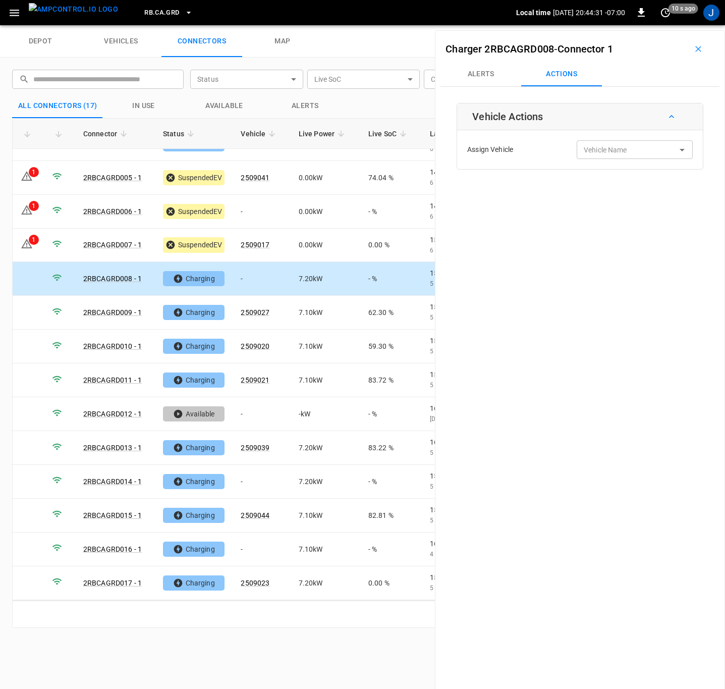
click at [599, 154] on div "Vehicle Name Vehicle Name" at bounding box center [635, 149] width 116 height 19
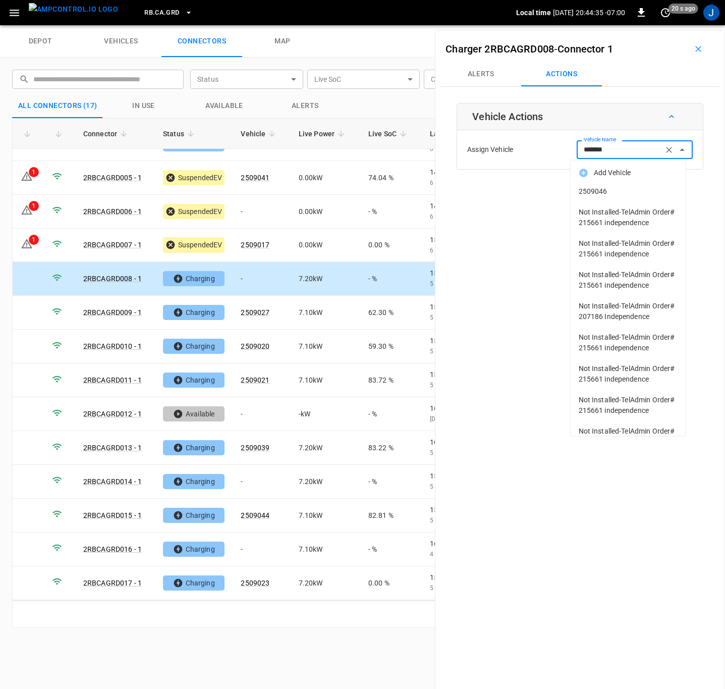
click at [601, 190] on span "2509046" at bounding box center [628, 191] width 99 height 11
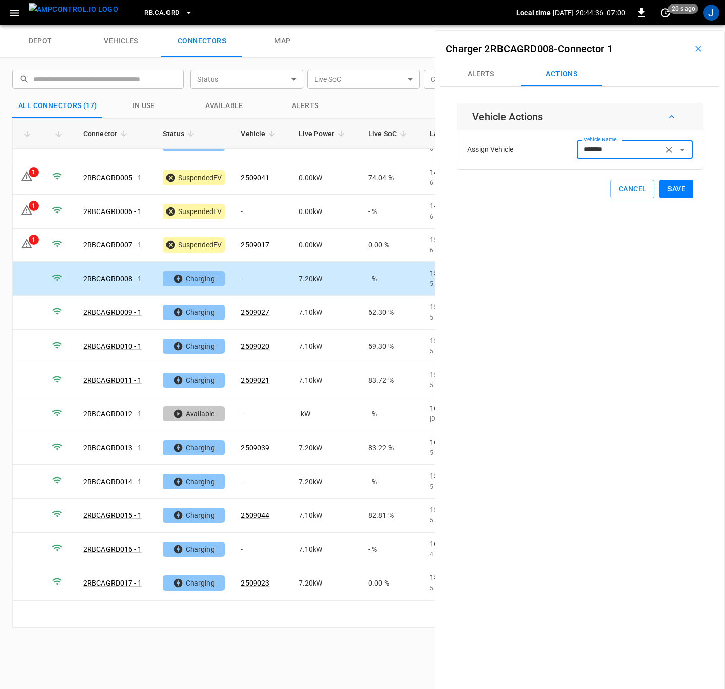
type input "*******"
click at [663, 186] on button "Save" at bounding box center [676, 189] width 34 height 19
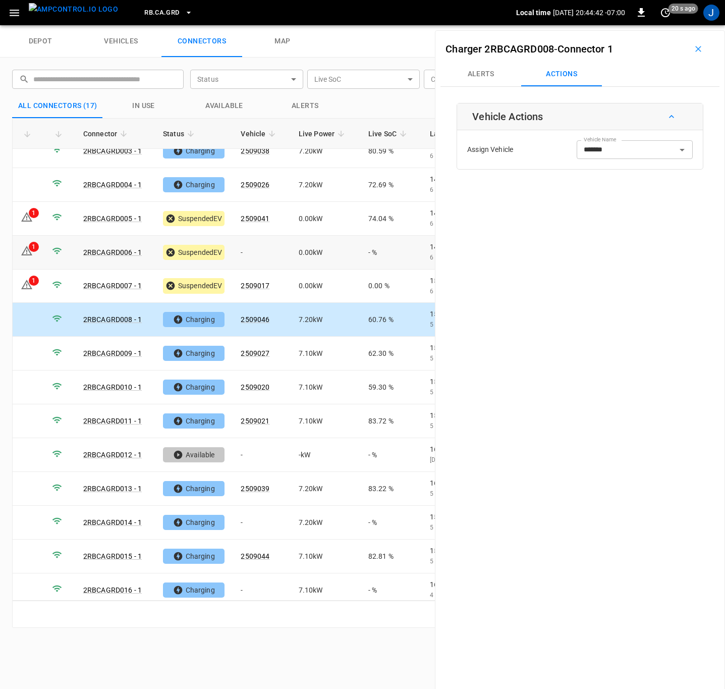
scroll to position [0, 0]
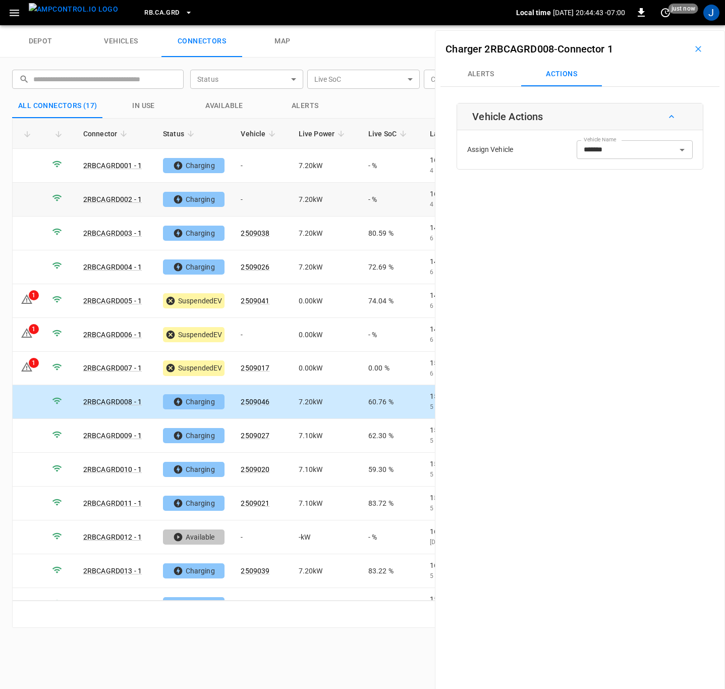
click at [239, 199] on td "-" at bounding box center [262, 200] width 58 height 34
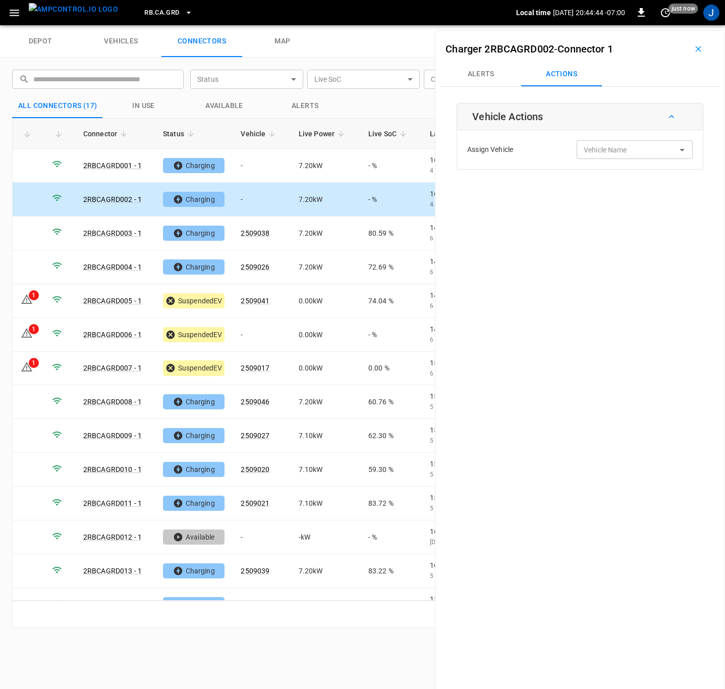
click at [604, 152] on div "Vehicle Name Vehicle Name" at bounding box center [635, 149] width 116 height 19
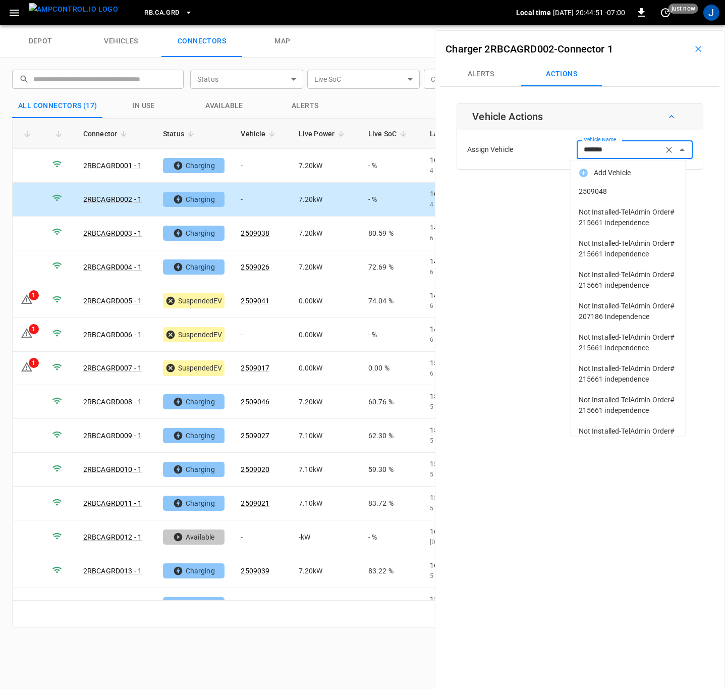
click at [592, 191] on span "2509048" at bounding box center [628, 191] width 99 height 11
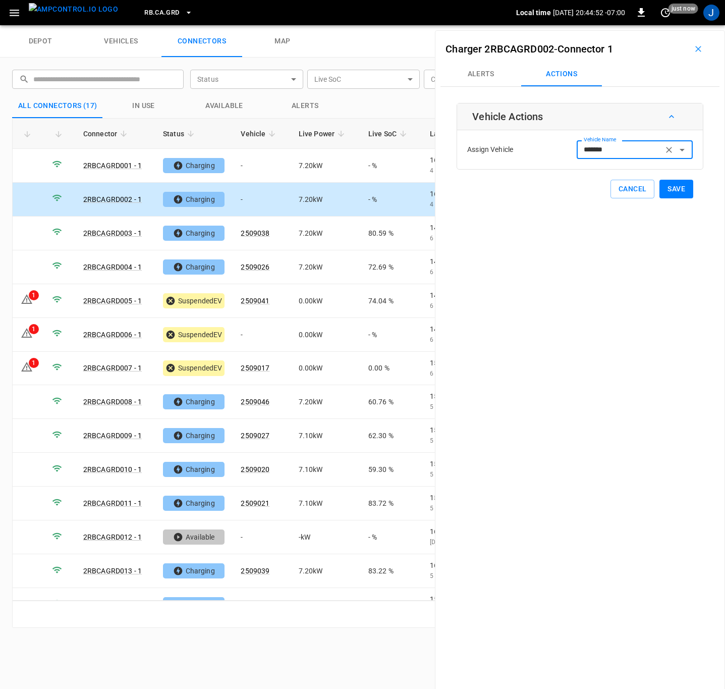
type input "*******"
click at [675, 191] on button "Save" at bounding box center [676, 189] width 34 height 19
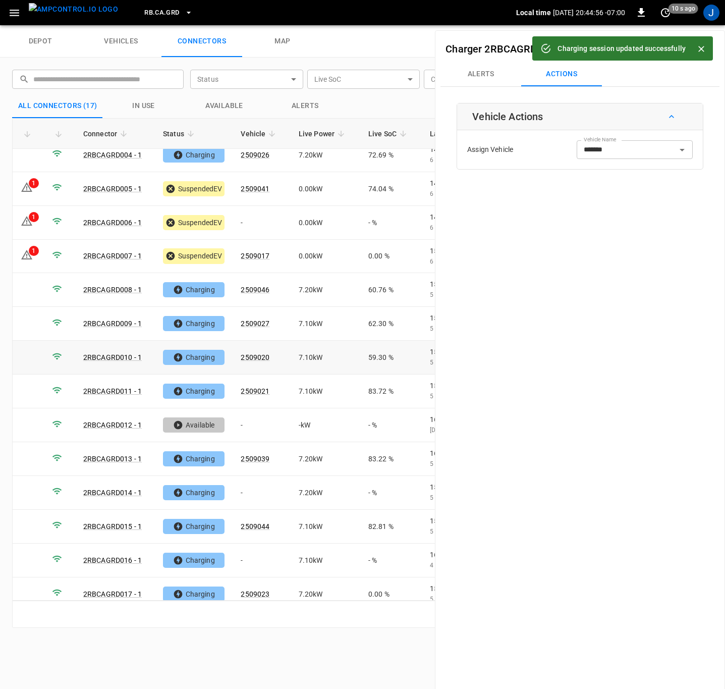
scroll to position [123, 0]
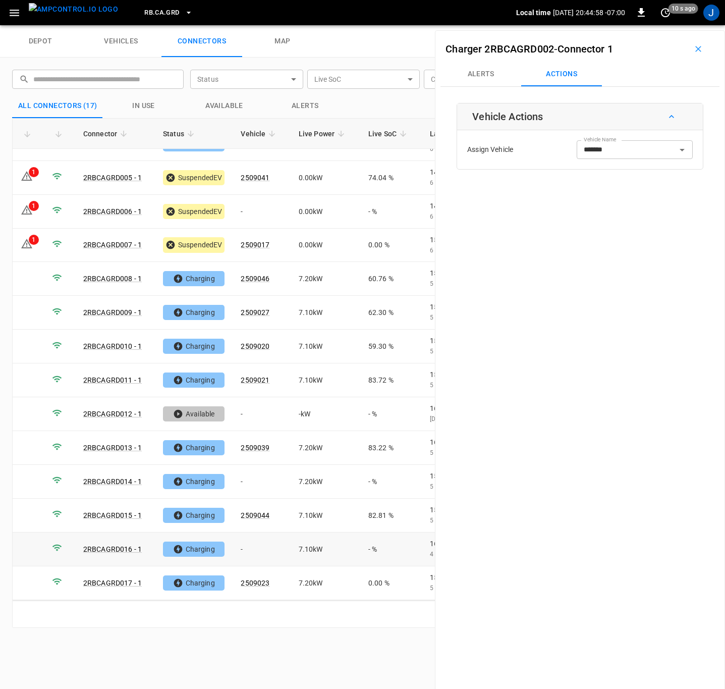
click at [254, 545] on td "-" at bounding box center [262, 549] width 58 height 34
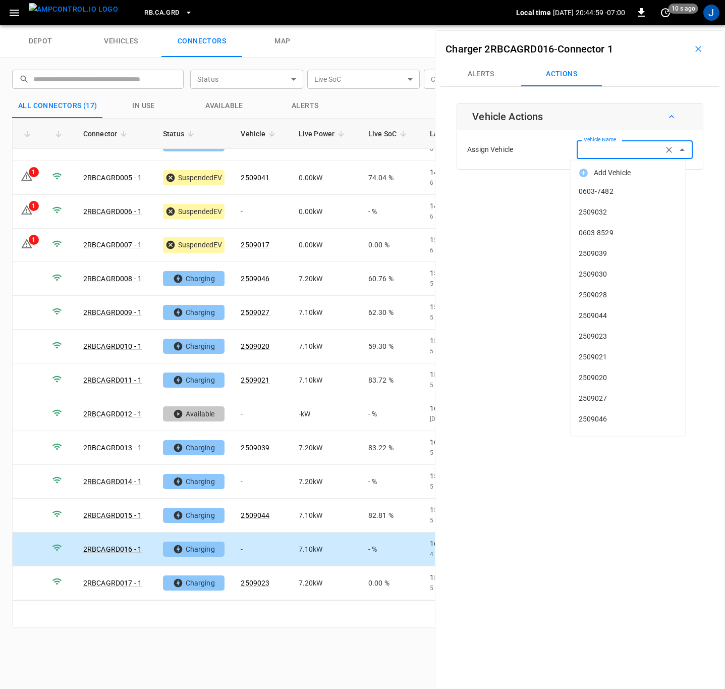
click at [627, 155] on input "Vehicle Name" at bounding box center [620, 149] width 80 height 13
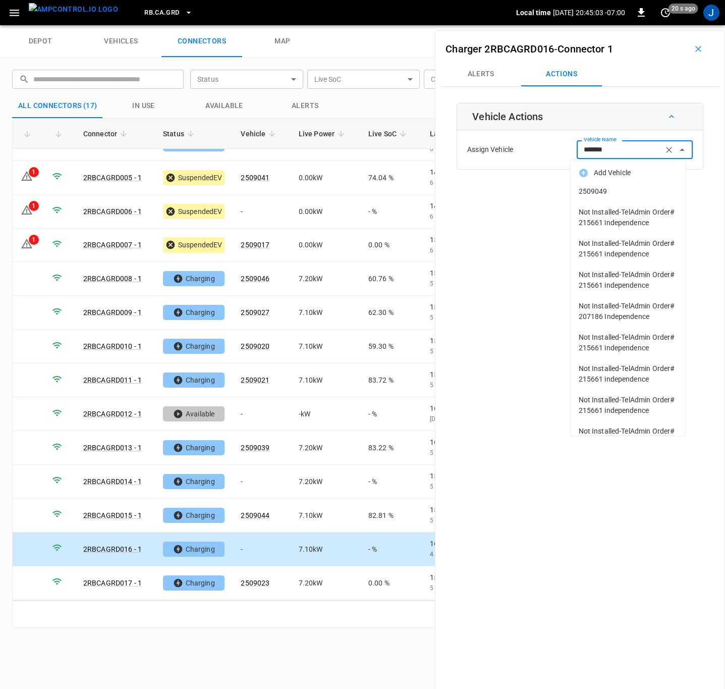
click at [597, 191] on span "2509049" at bounding box center [628, 191] width 99 height 11
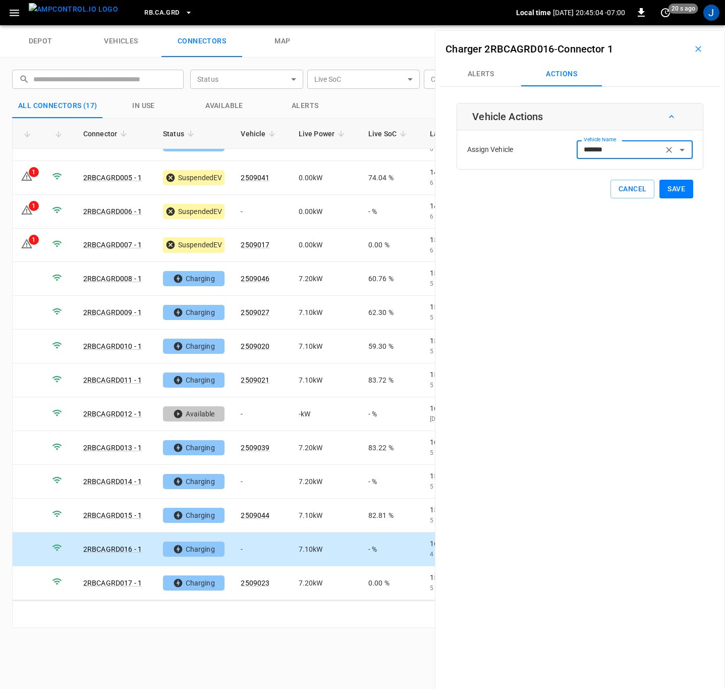
type input "*******"
click at [671, 191] on button "Save" at bounding box center [676, 189] width 34 height 19
click at [251, 477] on td "-" at bounding box center [262, 482] width 58 height 34
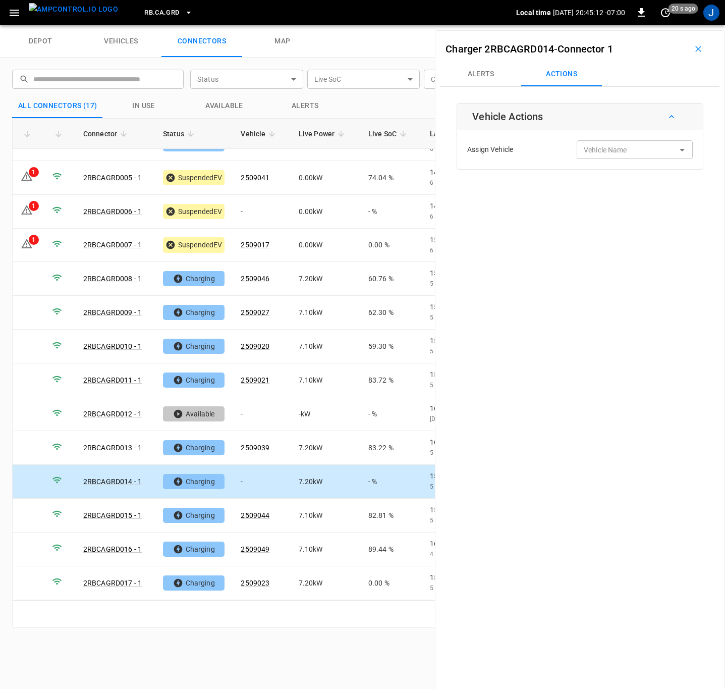
click at [588, 151] on div "Vehicle Name Vehicle Name" at bounding box center [635, 149] width 116 height 19
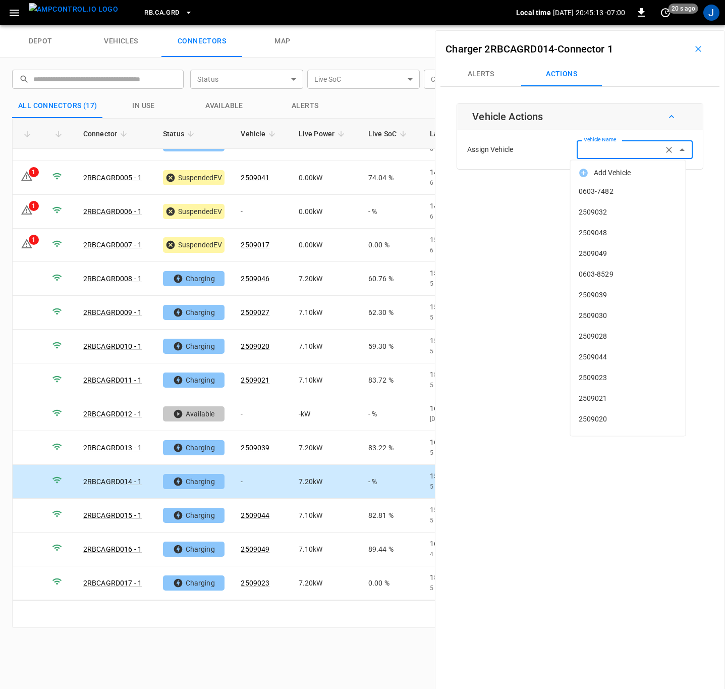
type input "*"
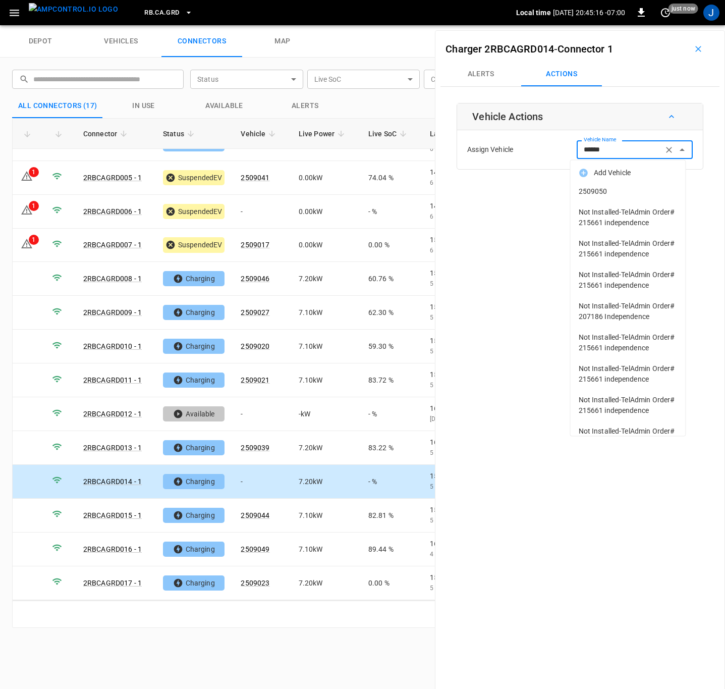
click at [606, 191] on span "2509050" at bounding box center [628, 191] width 99 height 11
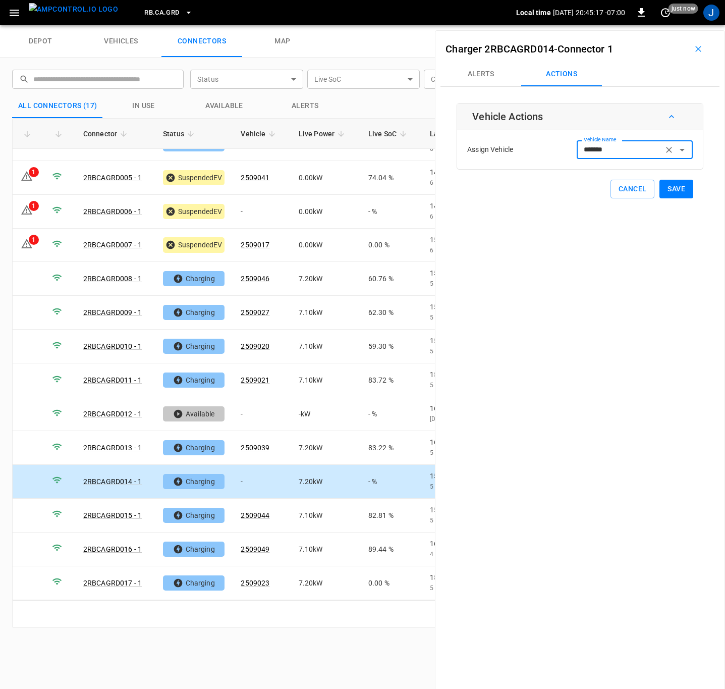
type input "*******"
click at [663, 188] on button "Save" at bounding box center [676, 189] width 34 height 19
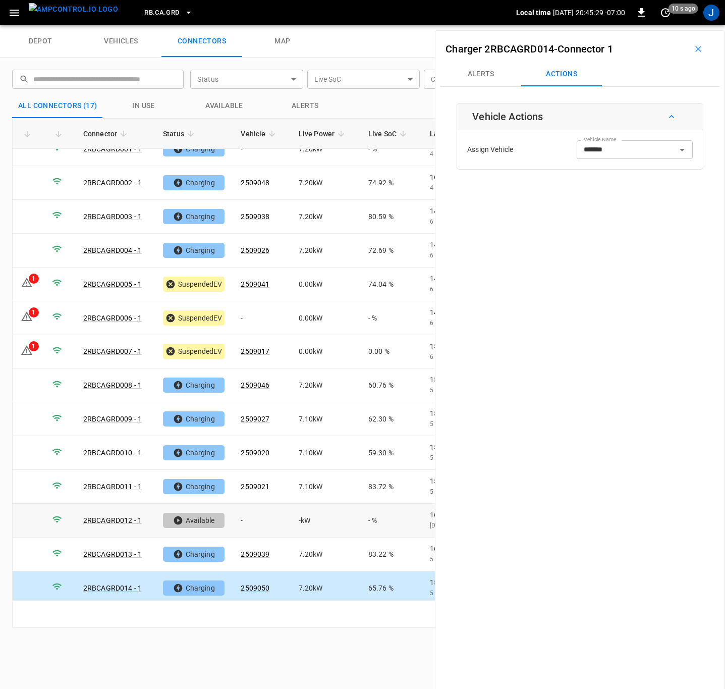
scroll to position [0, 0]
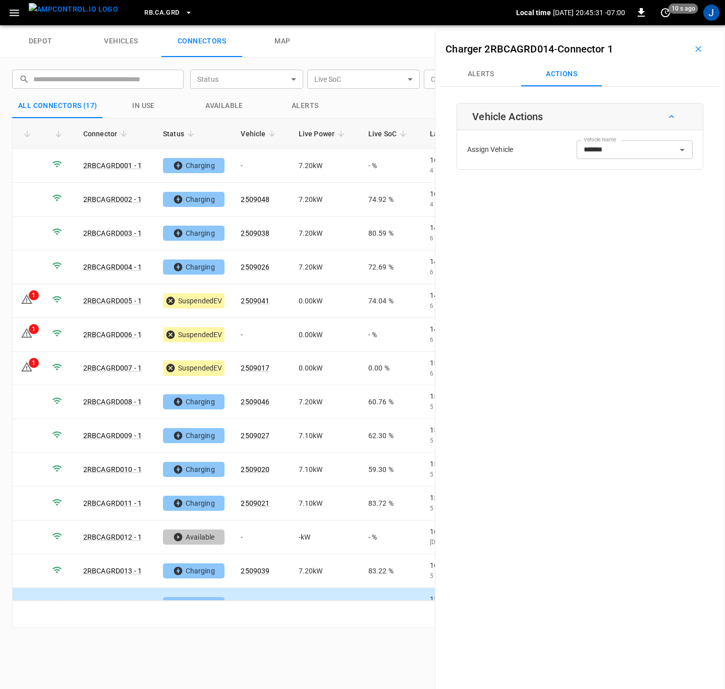
click at [695, 48] on icon "button" at bounding box center [698, 49] width 10 height 10
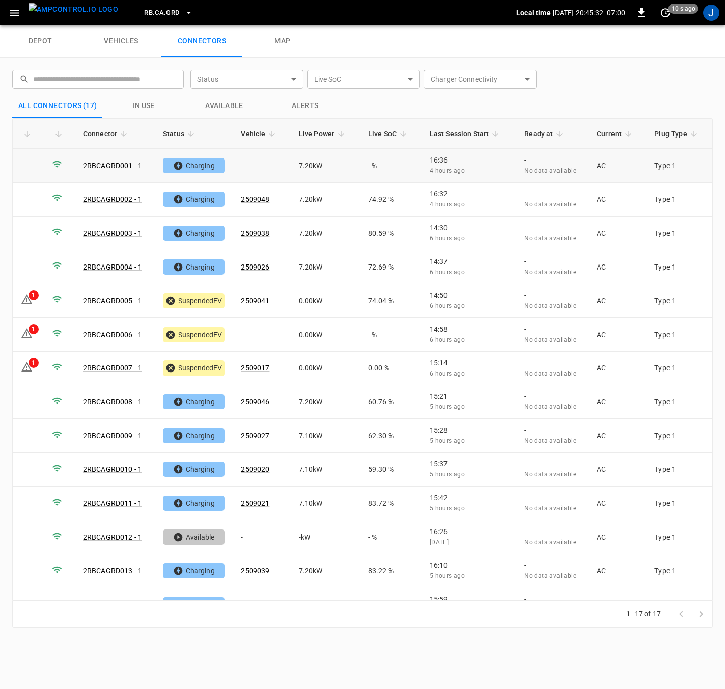
click at [244, 165] on td "-" at bounding box center [262, 166] width 58 height 34
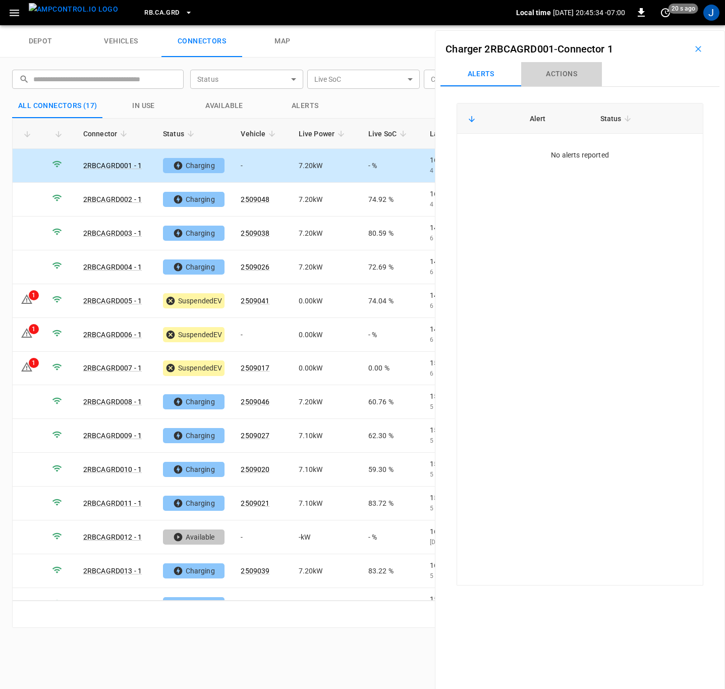
click at [568, 73] on button "Actions" at bounding box center [561, 74] width 81 height 24
click at [607, 153] on div "Vehicle Name Vehicle Name" at bounding box center [635, 149] width 116 height 19
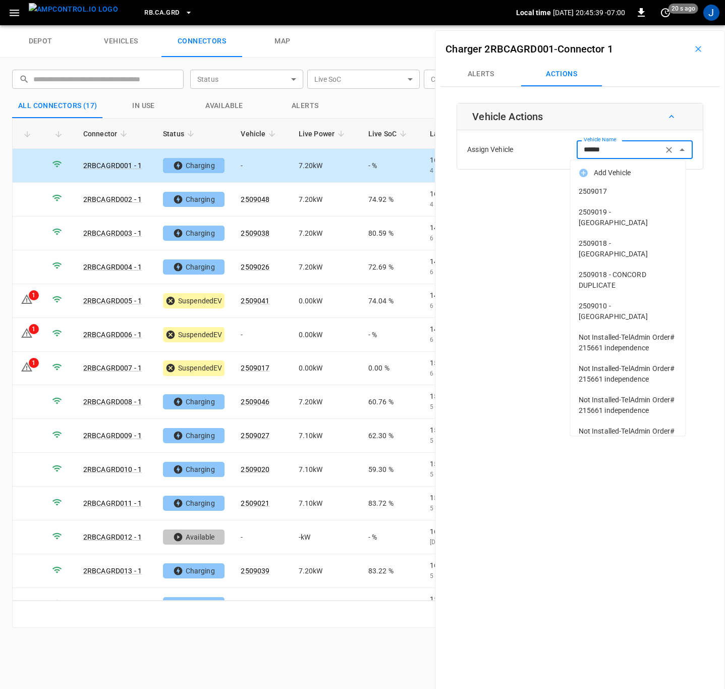
type input "*******"
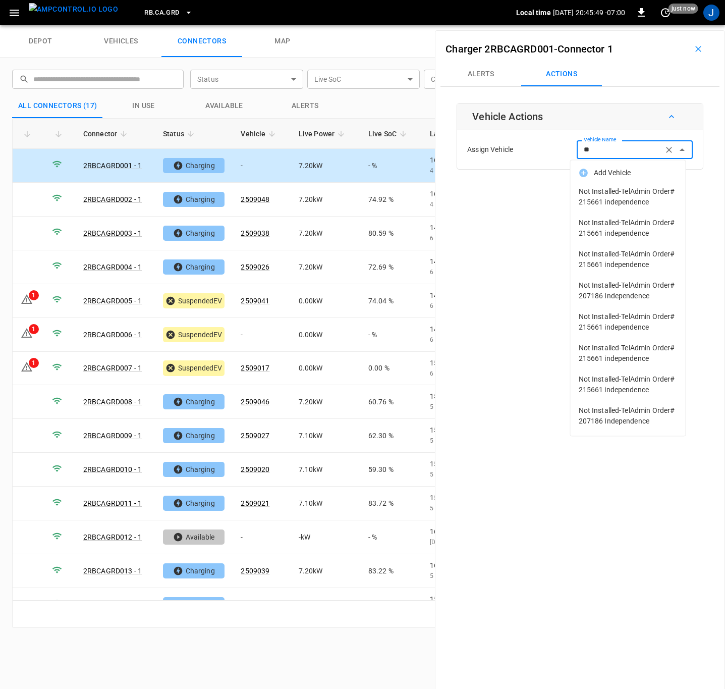
type input "*"
click at [693, 51] on icon "button" at bounding box center [698, 49] width 10 height 10
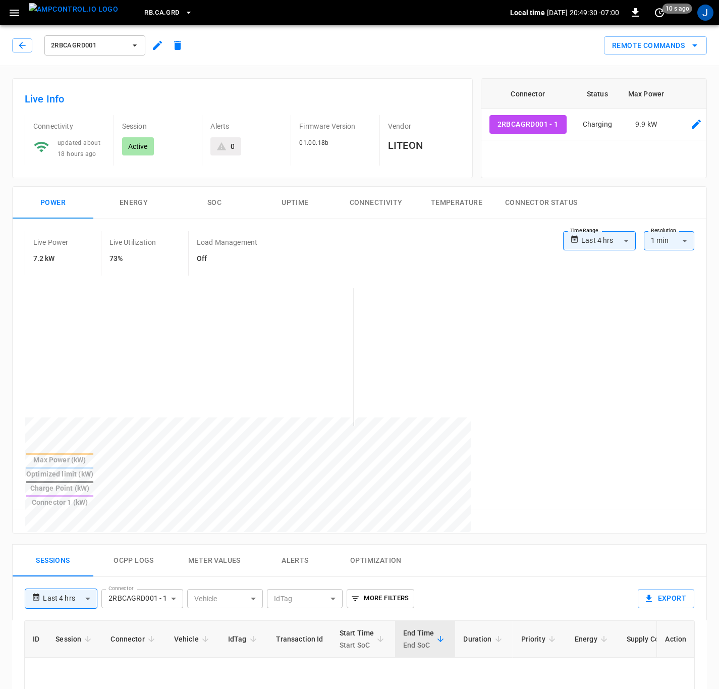
type input "**********"
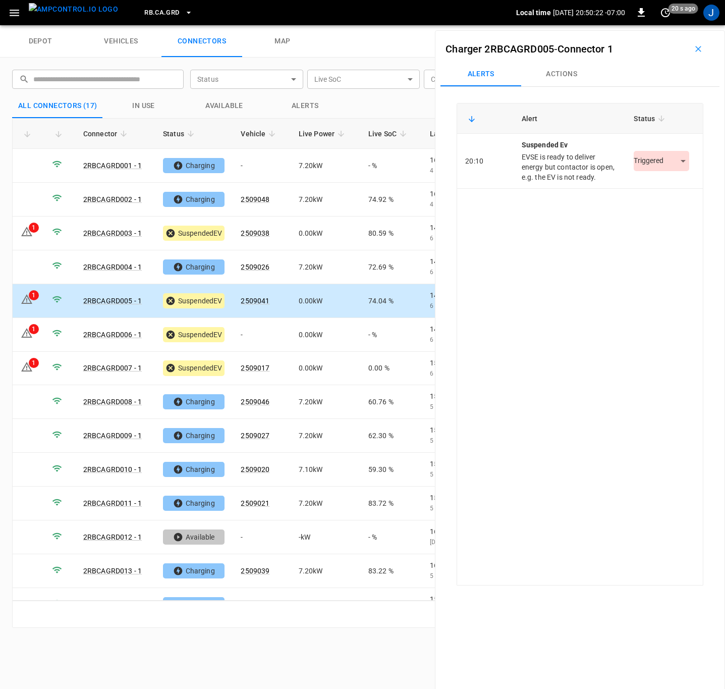
click at [677, 25] on body "RB.CA.GRD Local time [DATE] 20:50:22 -07:00 0 20 s ago J depot vehicles connect…" at bounding box center [362, 12] width 725 height 25
click at [648, 189] on li "Resolved" at bounding box center [655, 191] width 63 height 17
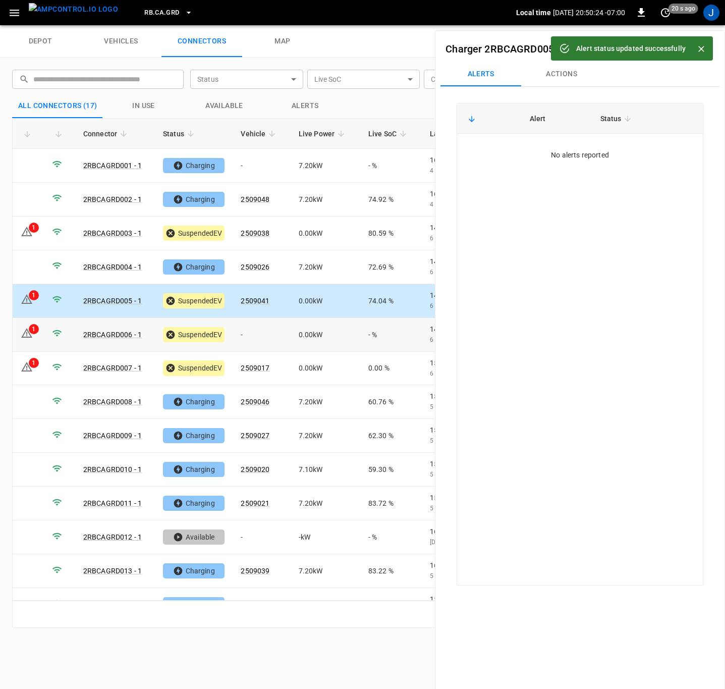
click at [40, 334] on td "1" at bounding box center [28, 335] width 31 height 34
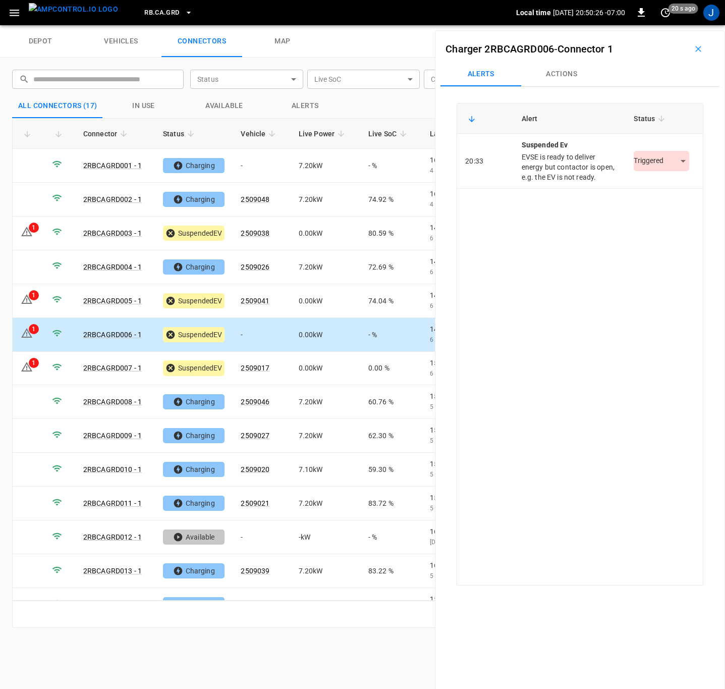
click at [676, 25] on body "RB.CA.GRD Local time [DATE] 20:50:26 -07:00 0 20 s ago J depot vehicles connect…" at bounding box center [362, 12] width 725 height 25
click at [661, 188] on li "Resolved" at bounding box center [655, 191] width 63 height 17
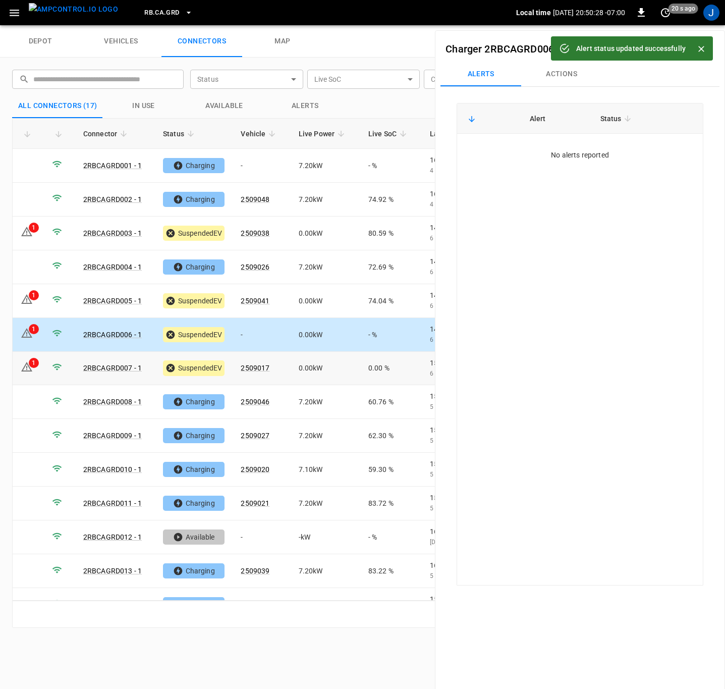
click at [23, 359] on td "1" at bounding box center [28, 369] width 31 height 34
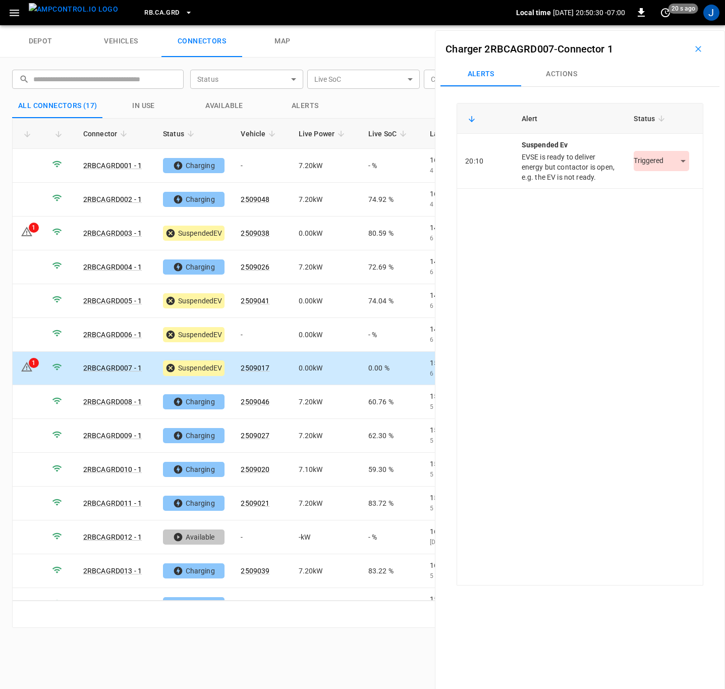
click at [675, 25] on body "RB.CA.GRD Local time [DATE] 20:50:30 -07:00 0 20 s ago J depot vehicles connect…" at bounding box center [362, 12] width 725 height 25
click at [654, 188] on li "Resolved" at bounding box center [655, 191] width 63 height 17
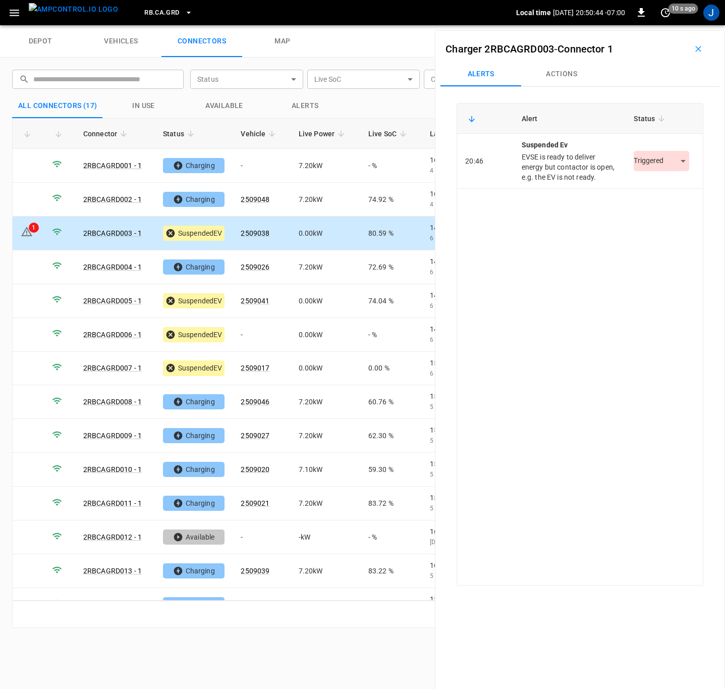
click at [674, 25] on body "RB.CA.GRD Local time [DATE] 20:50:44 -07:00 0 10 s ago J depot vehicles connect…" at bounding box center [362, 12] width 725 height 25
click at [654, 193] on li "Resolved" at bounding box center [655, 191] width 63 height 17
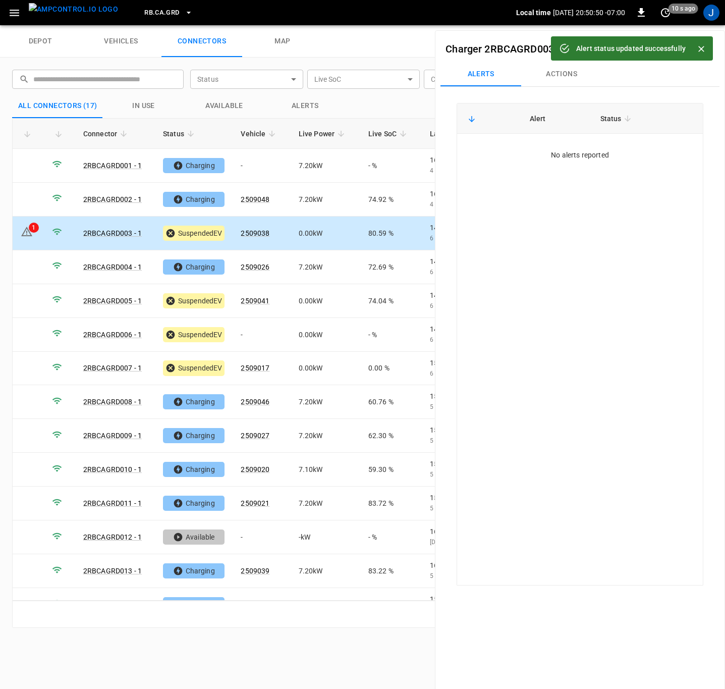
click at [698, 44] on icon "Close" at bounding box center [701, 49] width 10 height 10
click at [694, 48] on icon "button" at bounding box center [698, 49] width 10 height 10
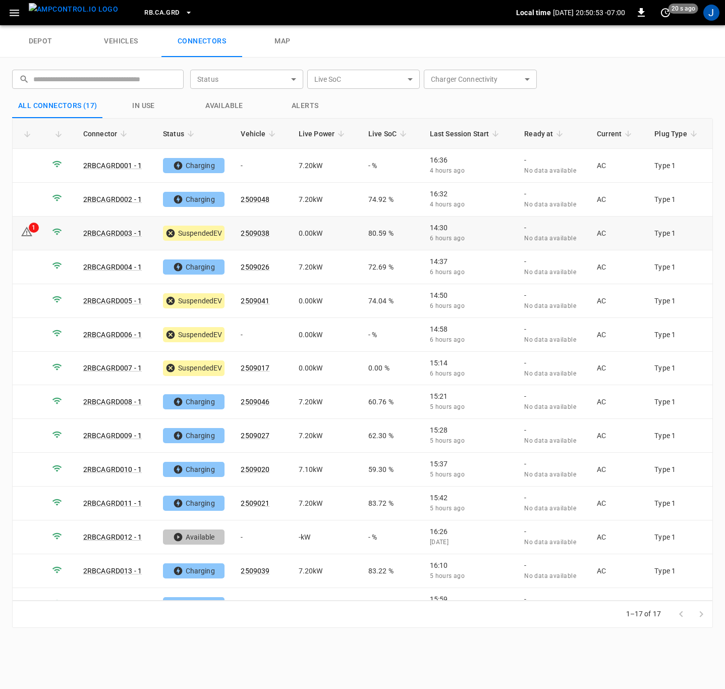
click at [25, 235] on icon at bounding box center [27, 231] width 12 height 12
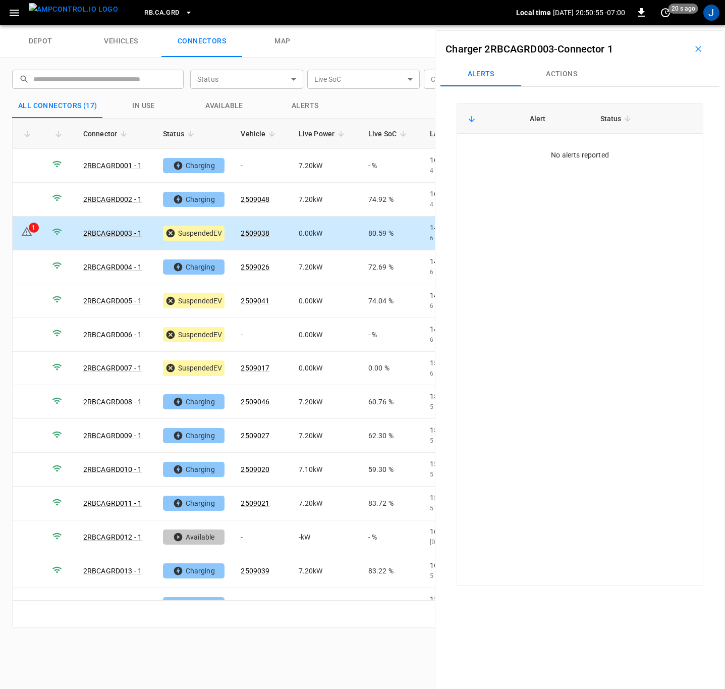
click at [695, 47] on icon "button" at bounding box center [698, 49] width 6 height 6
